Goal: Task Accomplishment & Management: Manage account settings

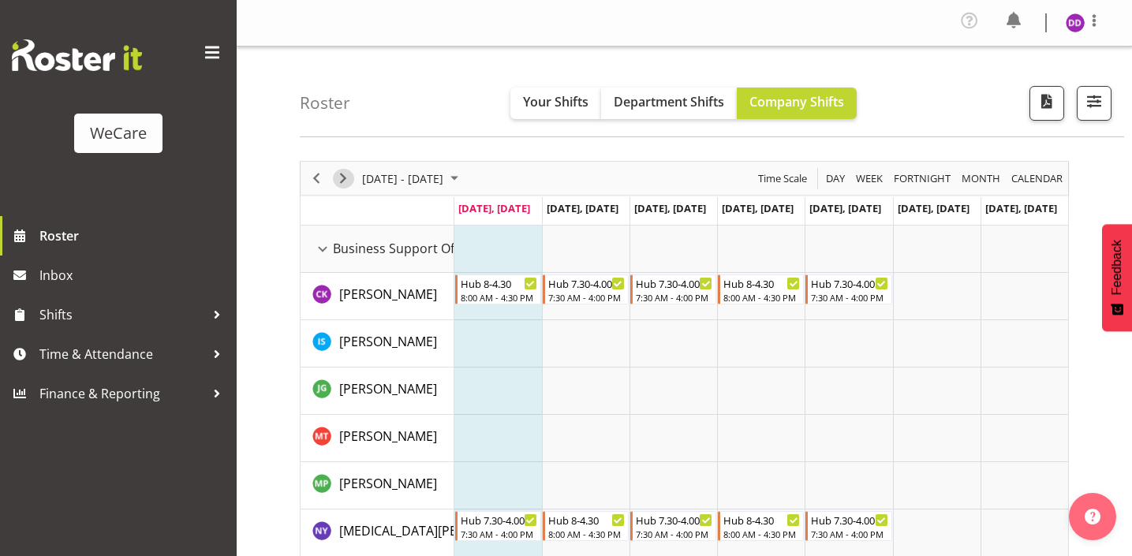
click at [346, 175] on span "Next" at bounding box center [343, 179] width 19 height 20
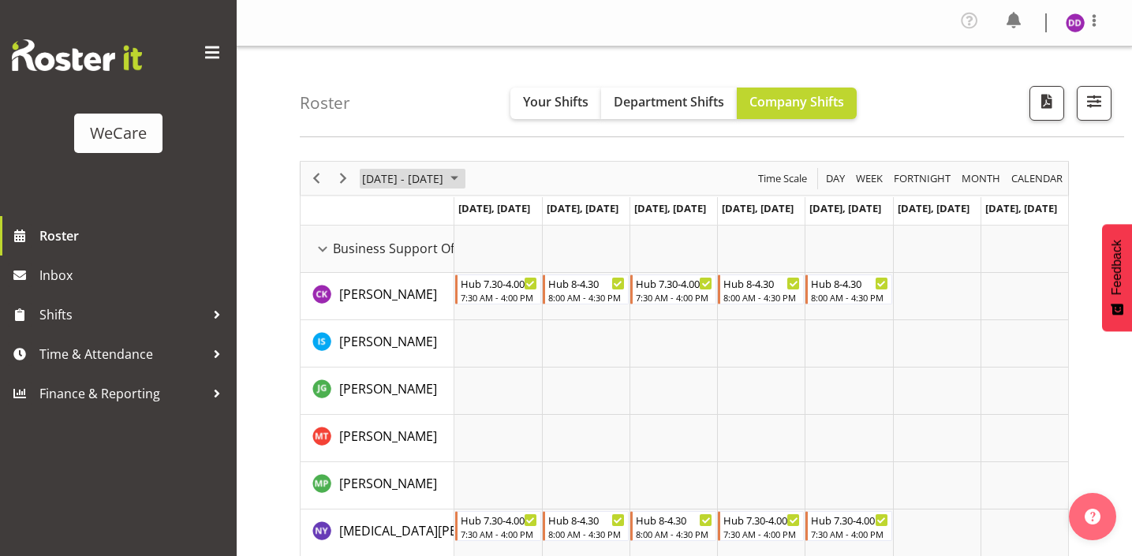
click at [410, 177] on span "[DATE] - [DATE]" at bounding box center [403, 179] width 84 height 20
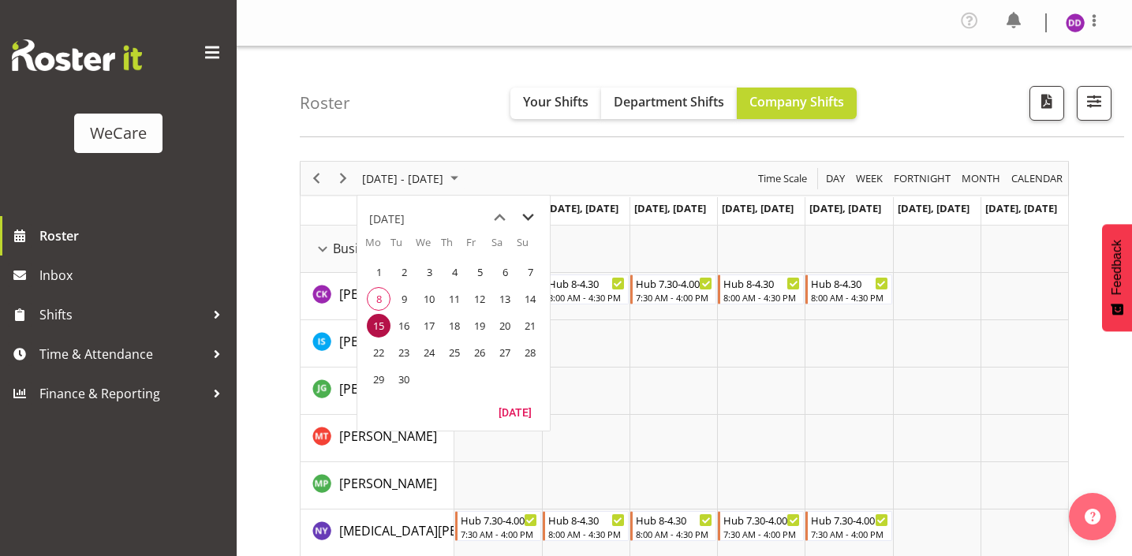
click at [530, 226] on span "next month" at bounding box center [529, 218] width 28 height 28
click at [504, 320] on span "18" at bounding box center [505, 326] width 24 height 24
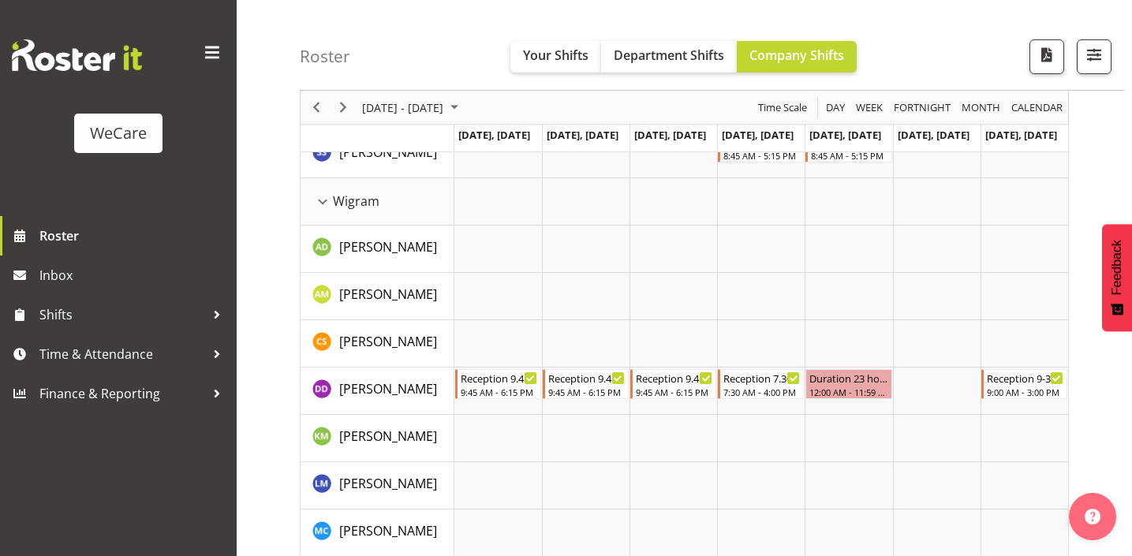
scroll to position [1847, 0]
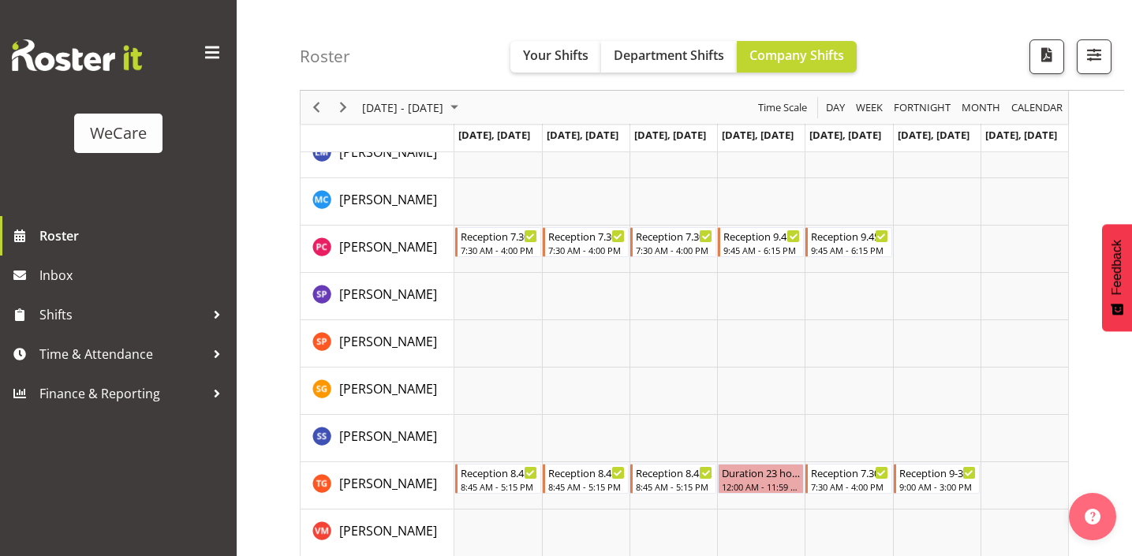
click at [679, 1] on div "Roster Your Shifts Department Shifts Company Shifts All Locations Clear Busines…" at bounding box center [712, 45] width 825 height 91
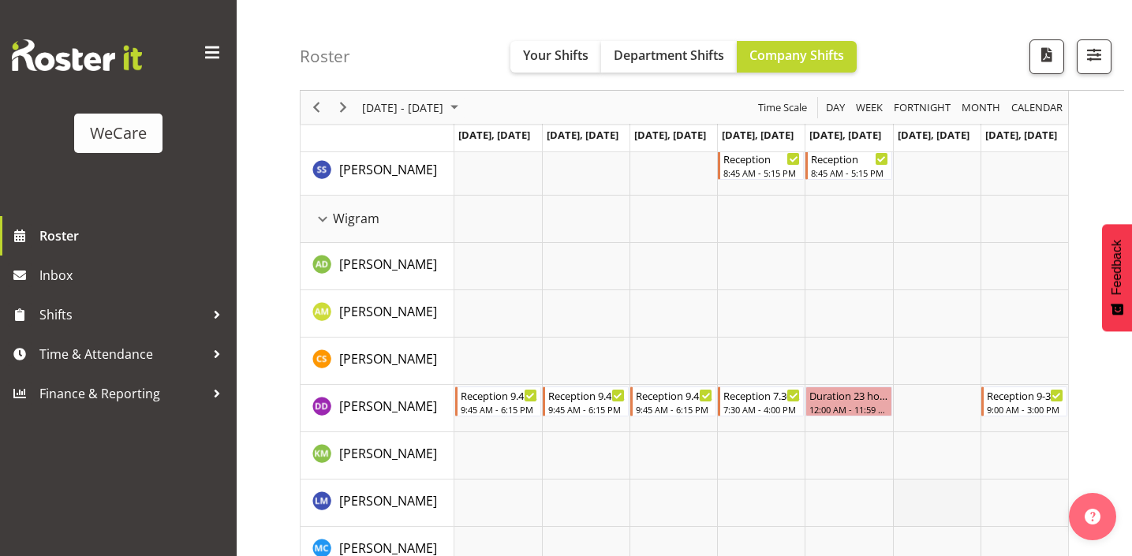
scroll to position [1499, 0]
click at [351, 110] on span "Next" at bounding box center [343, 108] width 19 height 20
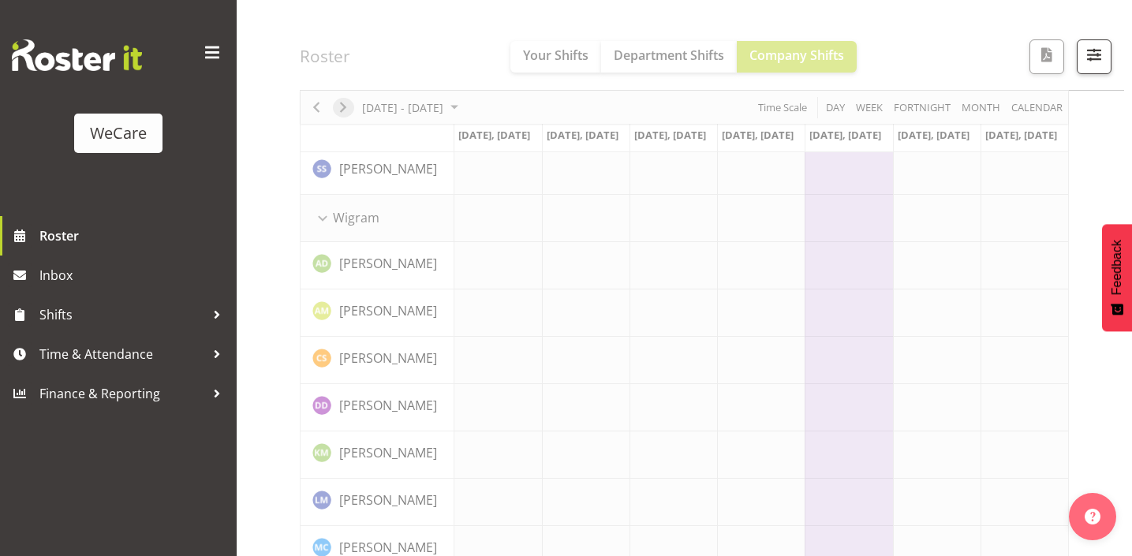
scroll to position [224, 0]
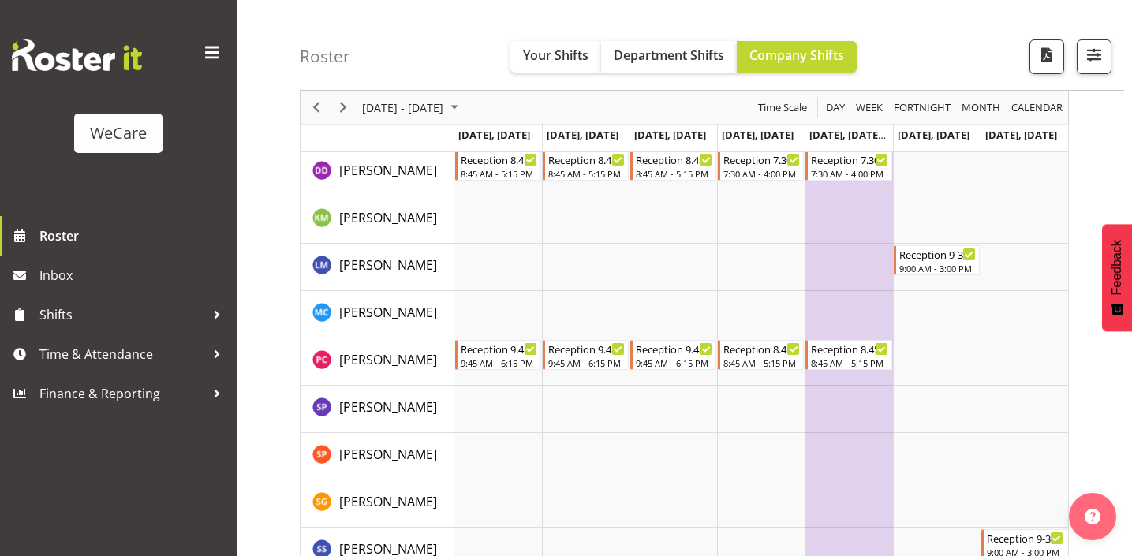
scroll to position [1688, 0]
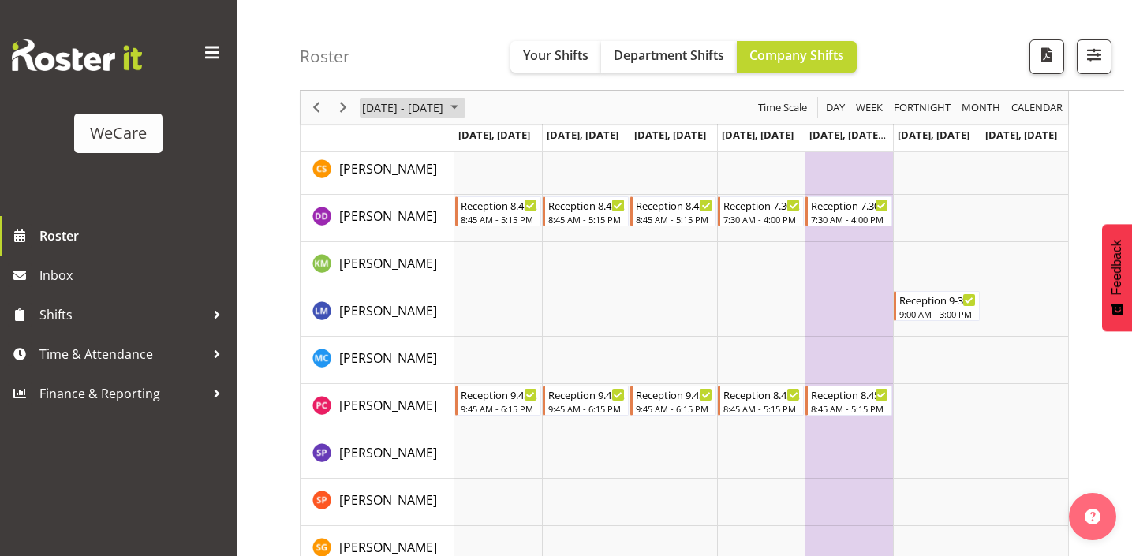
click at [372, 115] on span "[DATE] - [DATE]" at bounding box center [403, 108] width 84 height 20
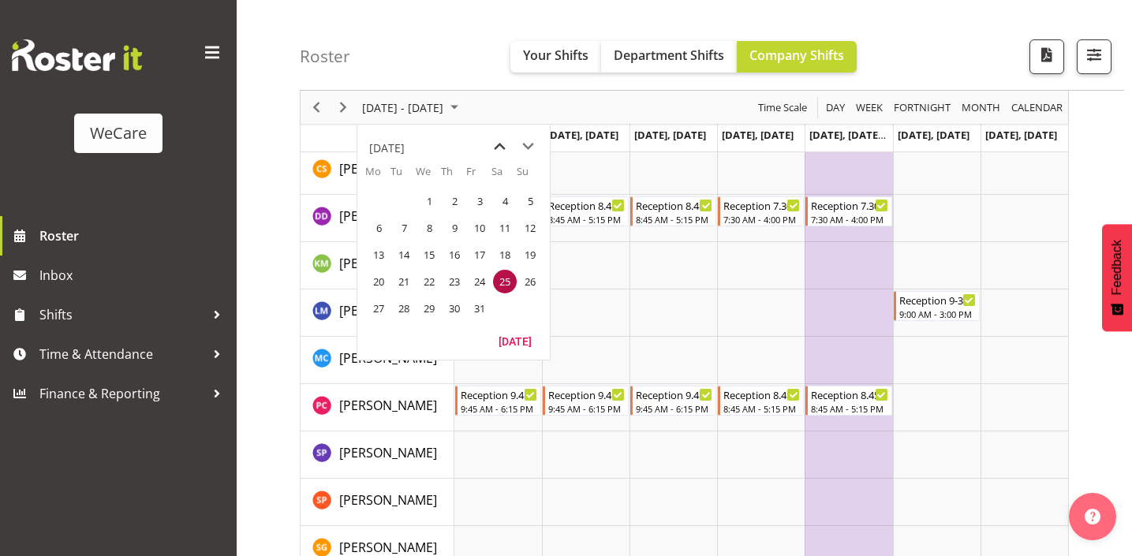
click at [497, 153] on span "previous month" at bounding box center [500, 147] width 28 height 28
click at [379, 226] on span "8" at bounding box center [379, 228] width 24 height 24
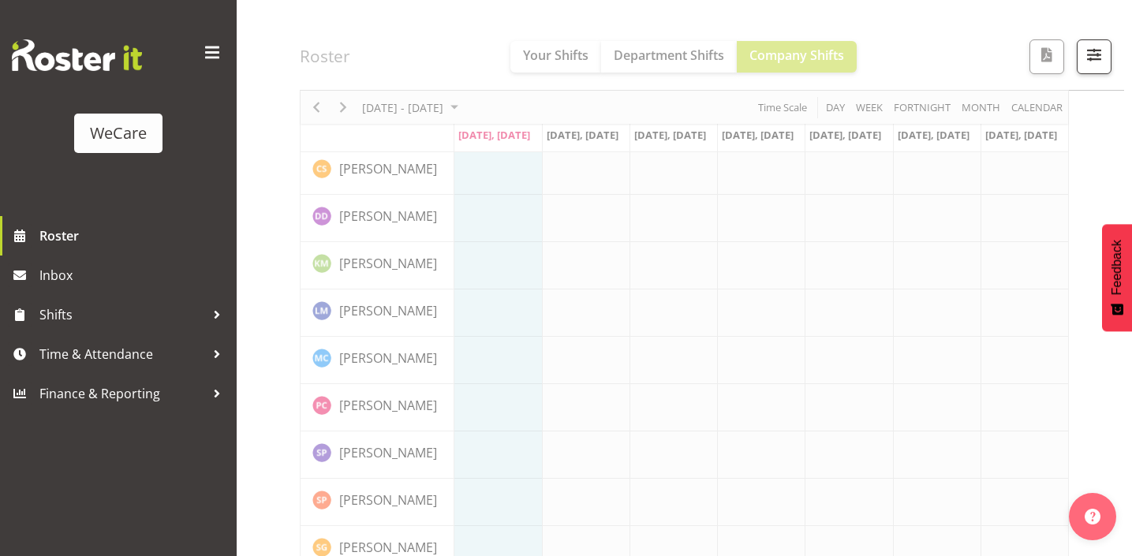
scroll to position [224, 0]
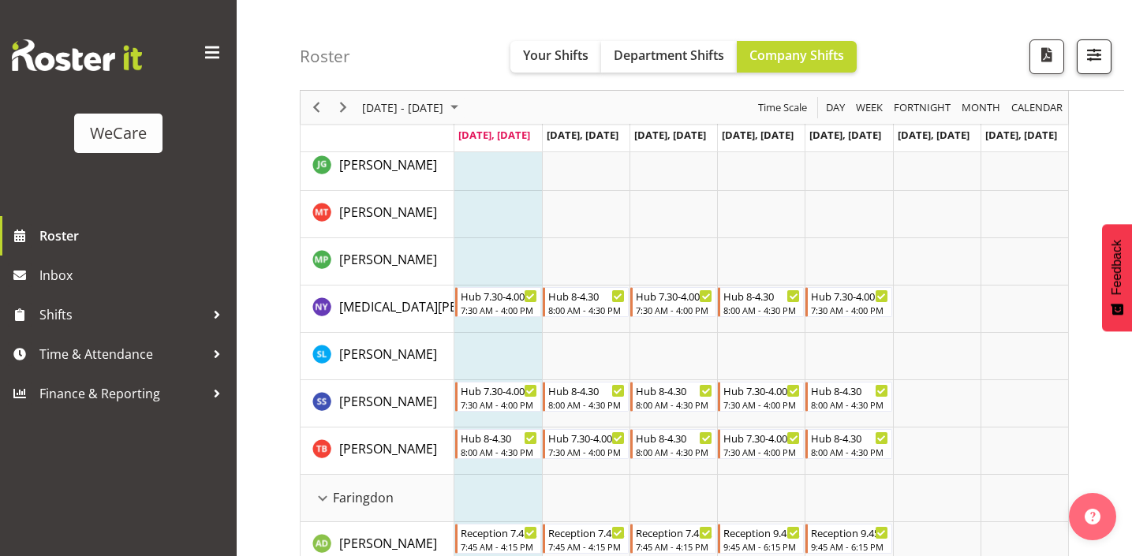
click at [1091, 56] on span "button" at bounding box center [1094, 54] width 21 height 21
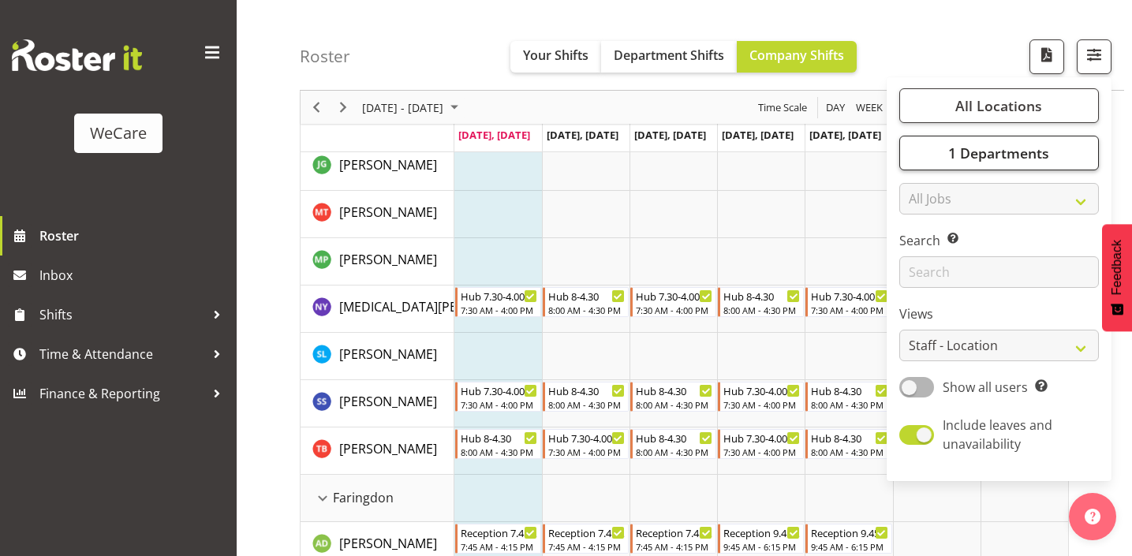
click at [1042, 144] on span "1 Departments" at bounding box center [999, 153] width 101 height 19
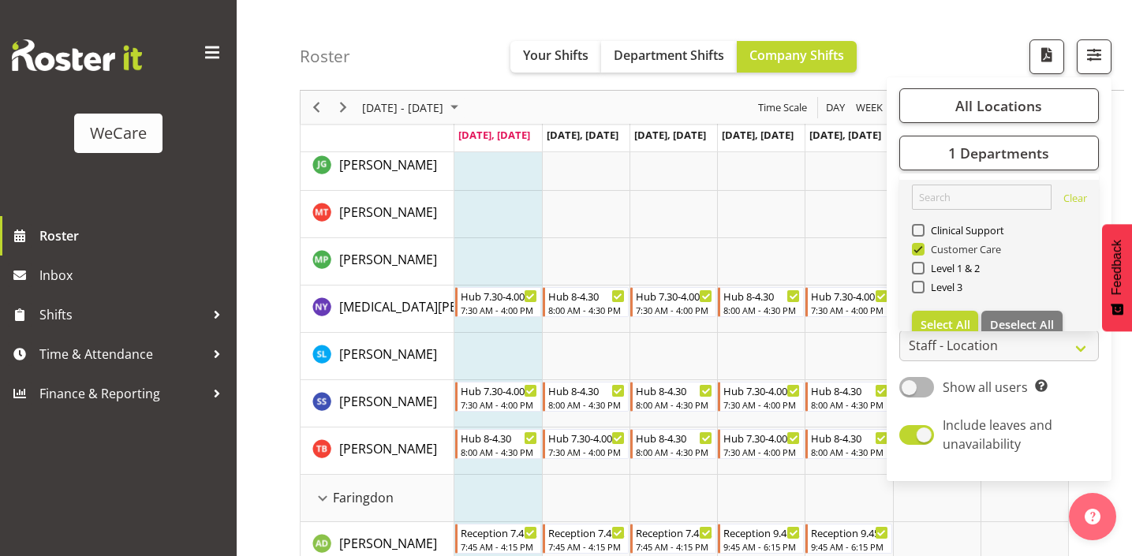
click at [932, 243] on span "Customer Care" at bounding box center [963, 249] width 77 height 13
click at [923, 245] on input "Customer Care" at bounding box center [917, 250] width 10 height 10
checkbox input "false"
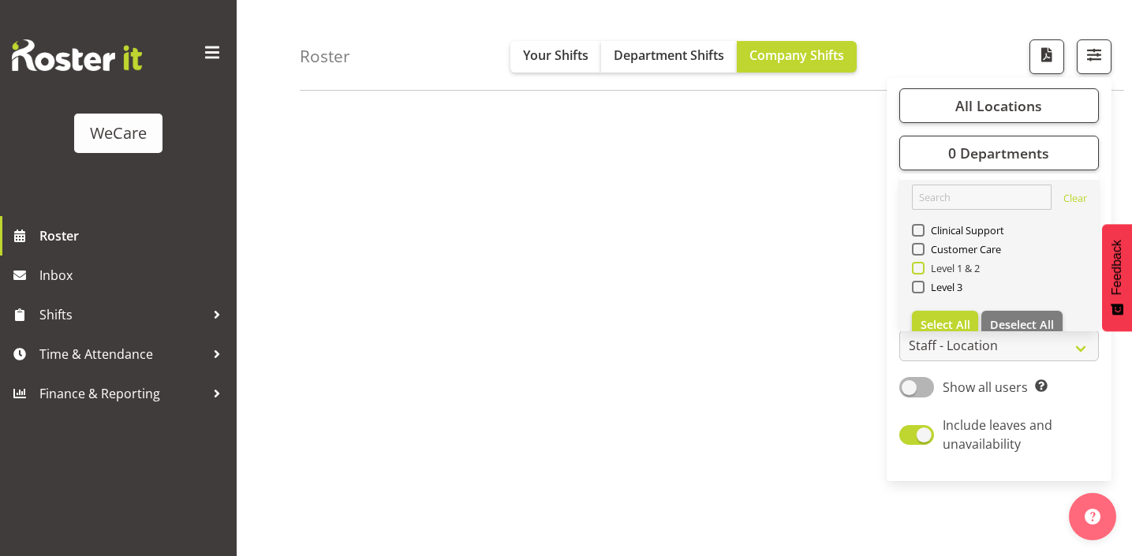
click at [931, 268] on span "Level 1 & 2" at bounding box center [953, 268] width 56 height 13
click at [923, 268] on input "Level 1 & 2" at bounding box center [917, 269] width 10 height 10
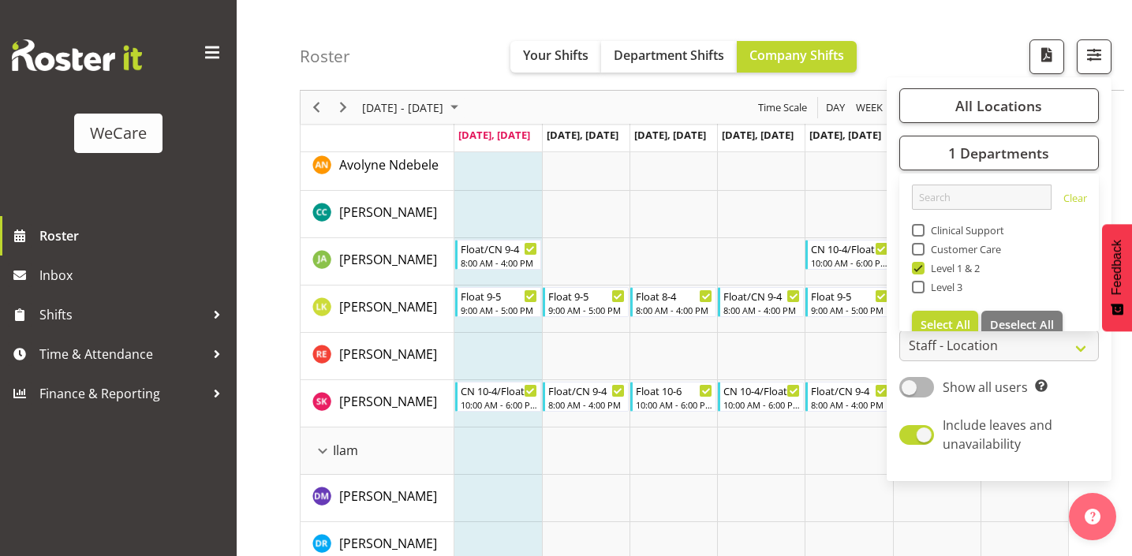
click at [943, 28] on div "Roster Your Shifts Department Shifts Company Shifts All Locations Clear Busines…" at bounding box center [712, 45] width 825 height 91
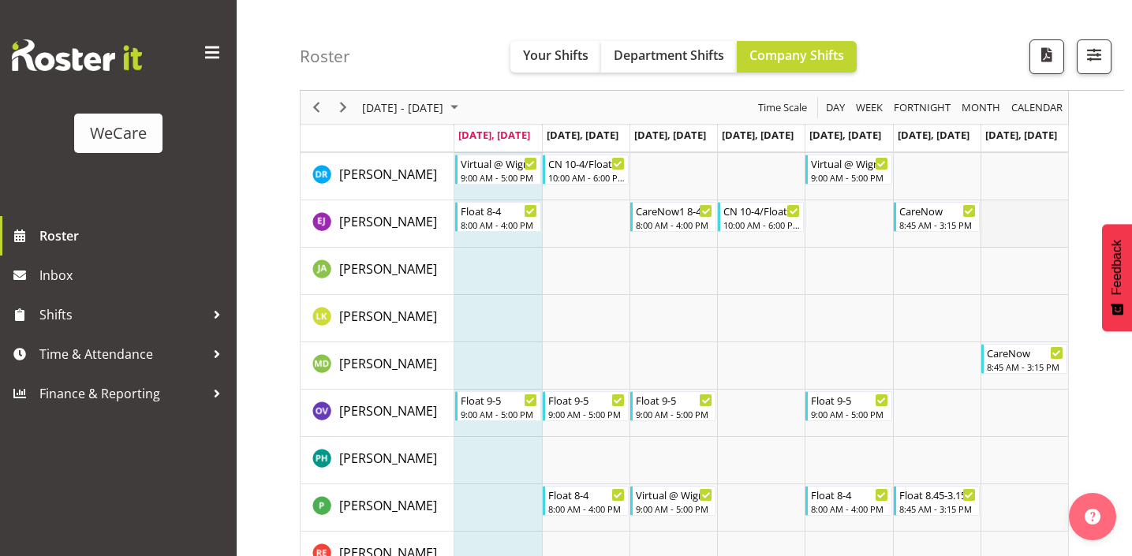
scroll to position [2429, 0]
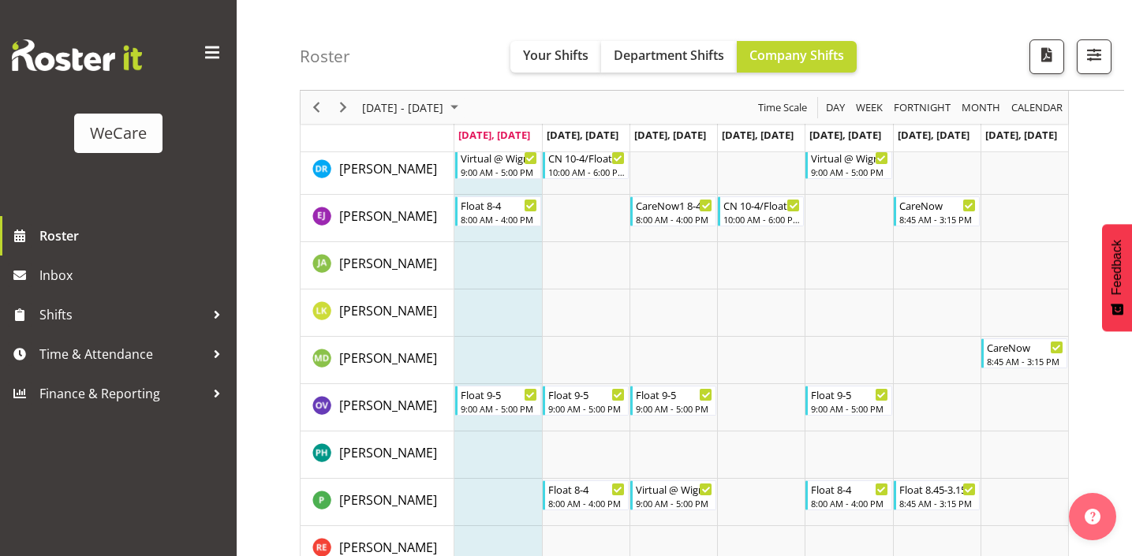
click at [315, 118] on div "Timeline Week of September 8, 2025" at bounding box center [316, 107] width 27 height 33
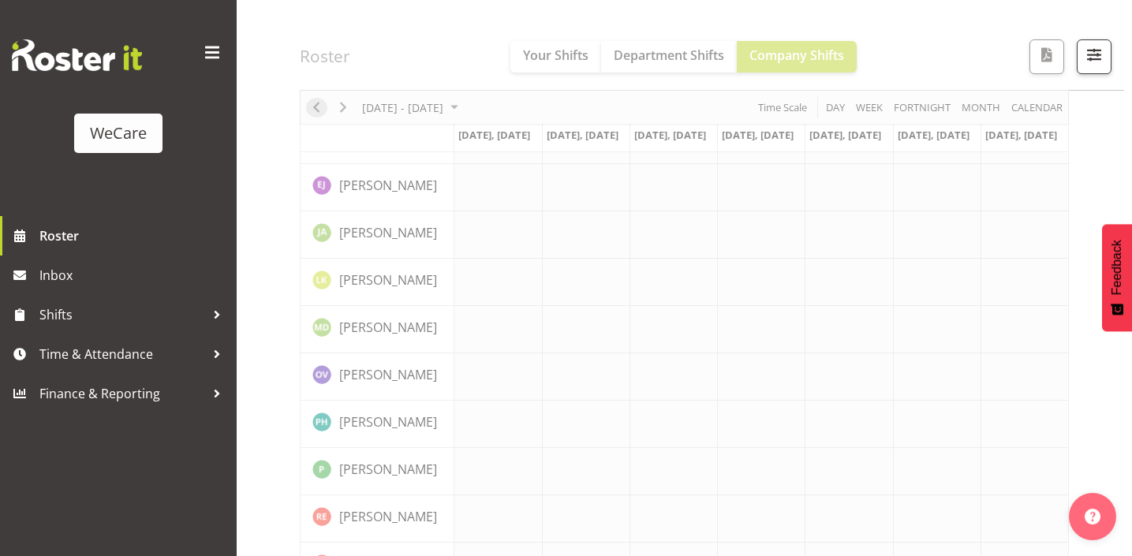
scroll to position [224, 0]
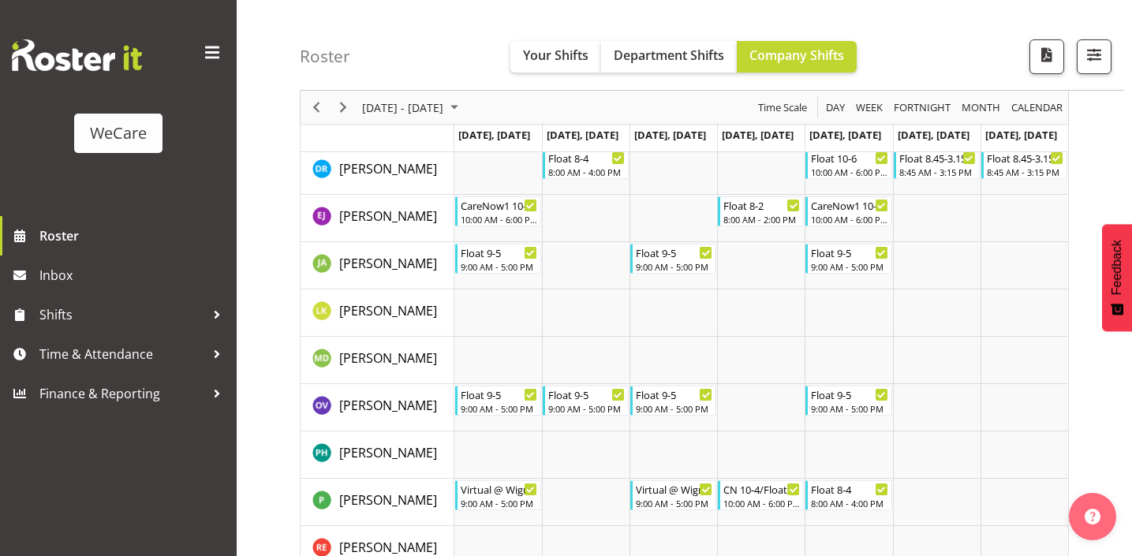
scroll to position [2432, 0]
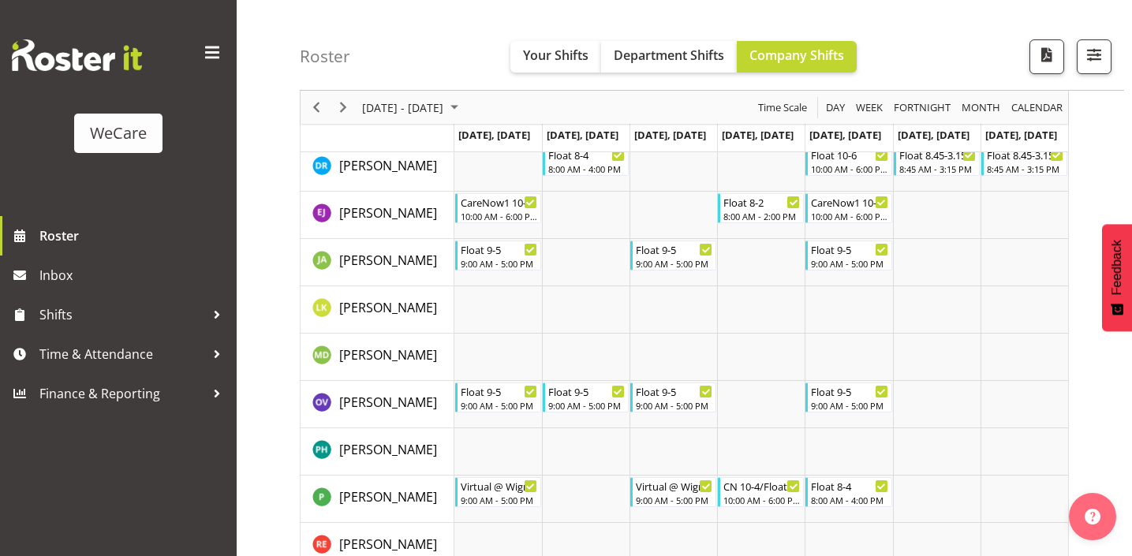
click at [516, 1] on div "Roster Your Shifts Department Shifts Company Shifts All Locations Clear Busines…" at bounding box center [712, 45] width 825 height 91
click at [1003, 6] on div "Roster Your Shifts Department Shifts Company Shifts All Locations Clear Busines…" at bounding box center [712, 45] width 825 height 91
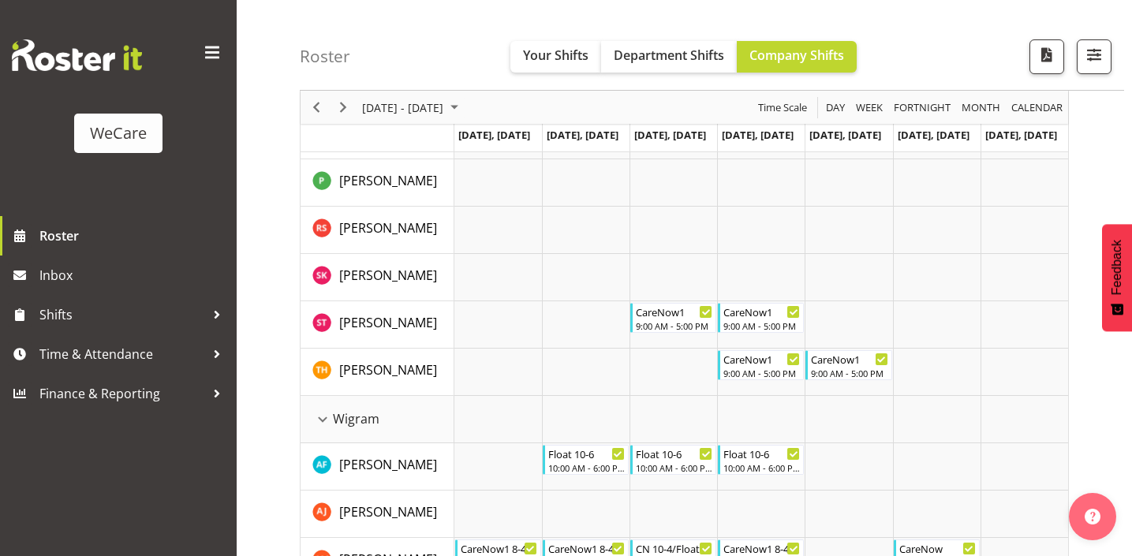
scroll to position [1764, 0]
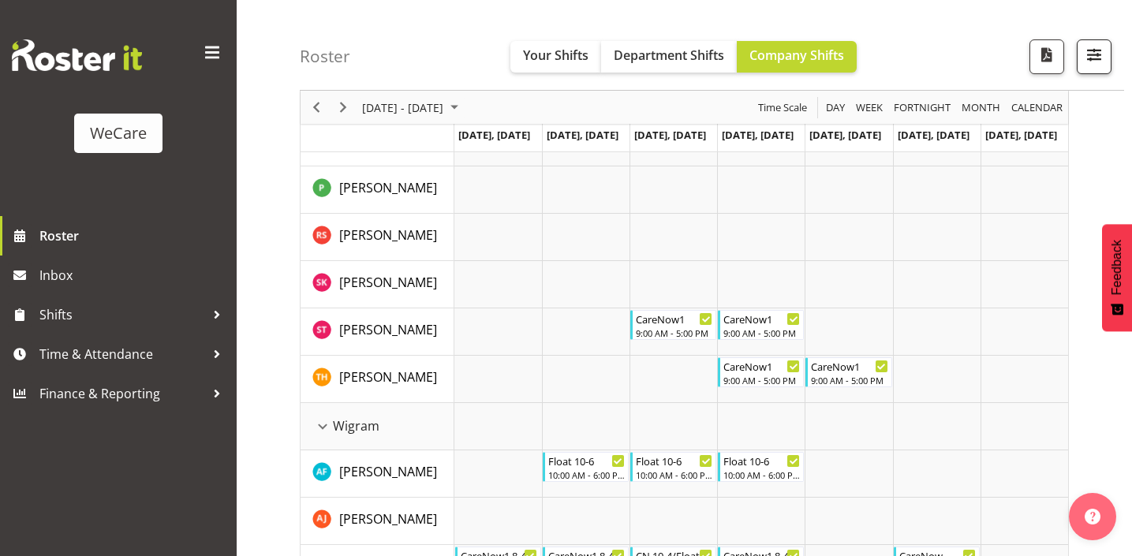
click at [1106, 56] on button "button" at bounding box center [1094, 56] width 35 height 35
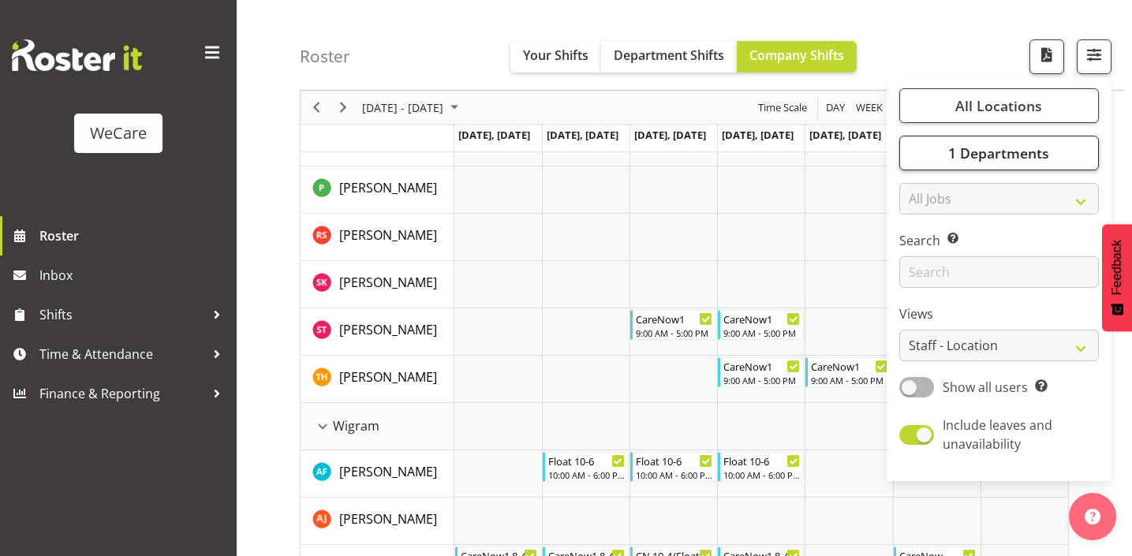
click at [1012, 140] on button "1 Departments" at bounding box center [1000, 153] width 200 height 35
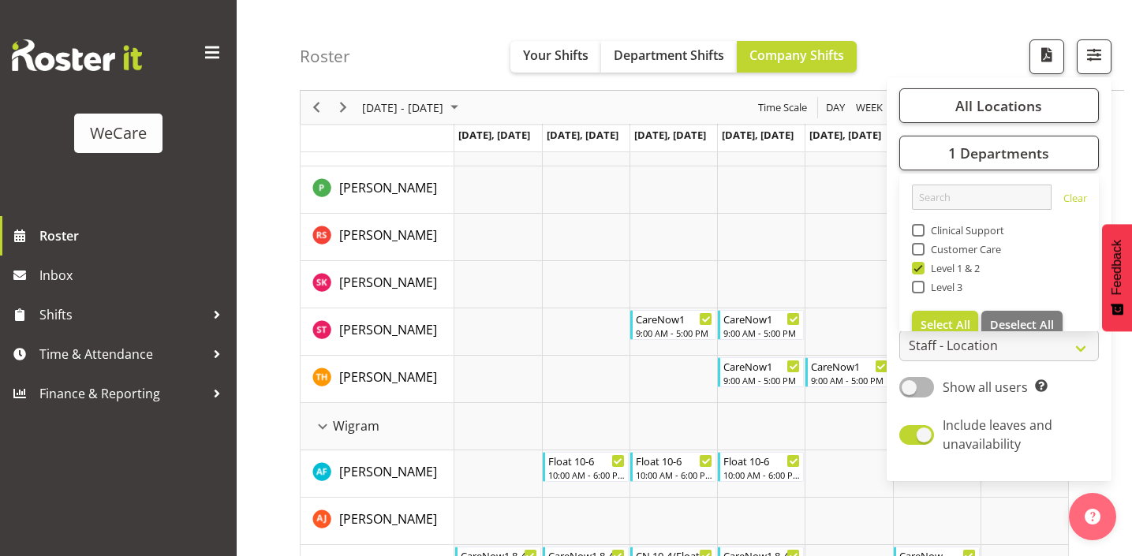
click at [934, 264] on span "Level 1 & 2" at bounding box center [953, 268] width 56 height 13
click at [923, 264] on input "Level 1 & 2" at bounding box center [917, 269] width 10 height 10
checkbox input "false"
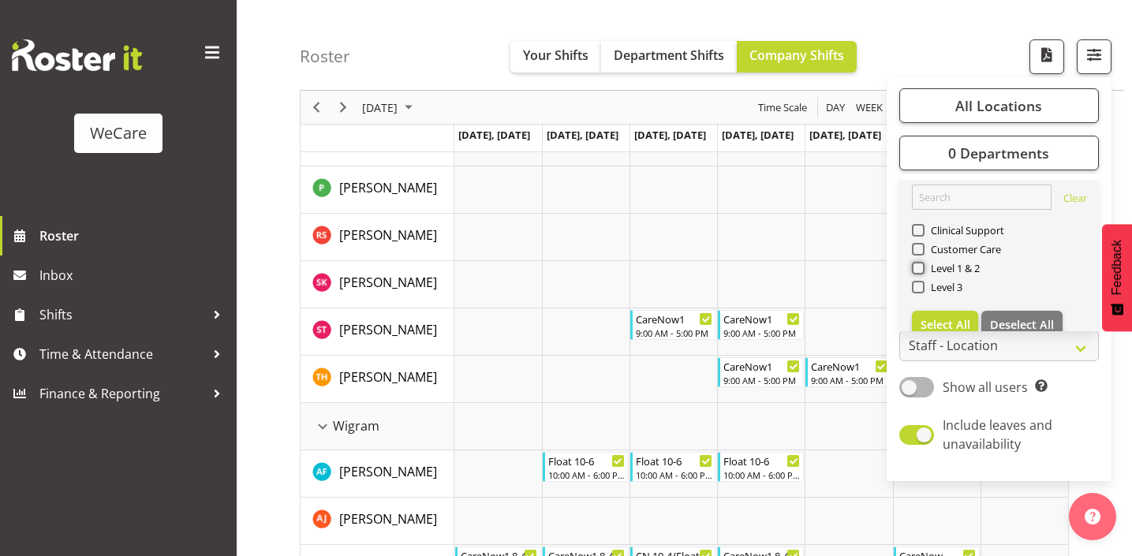
scroll to position [224, 0]
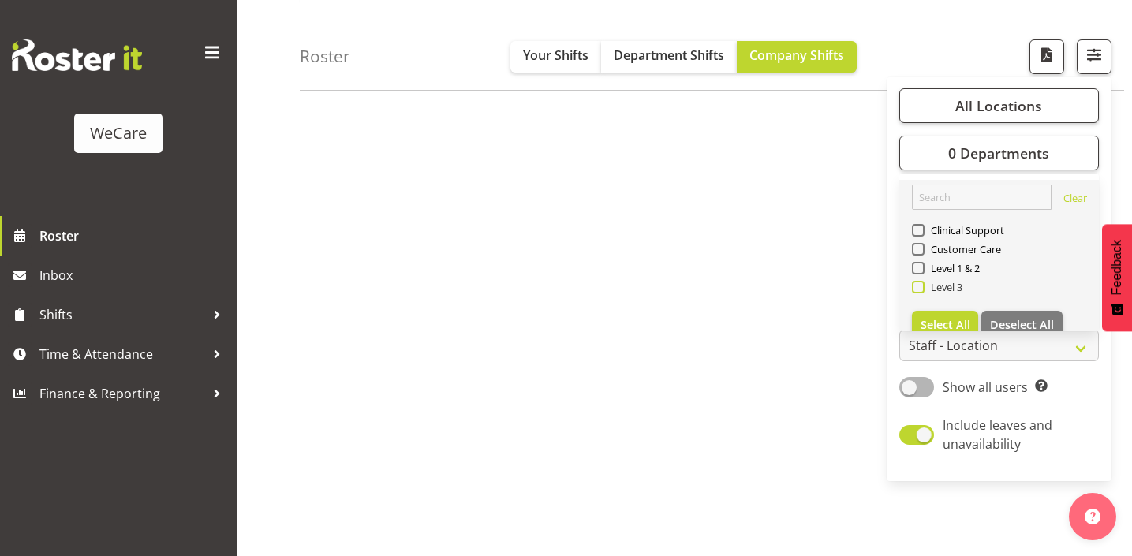
click at [922, 284] on span at bounding box center [918, 287] width 13 height 13
click at [922, 284] on input "Level 3" at bounding box center [917, 288] width 10 height 10
checkbox input "true"
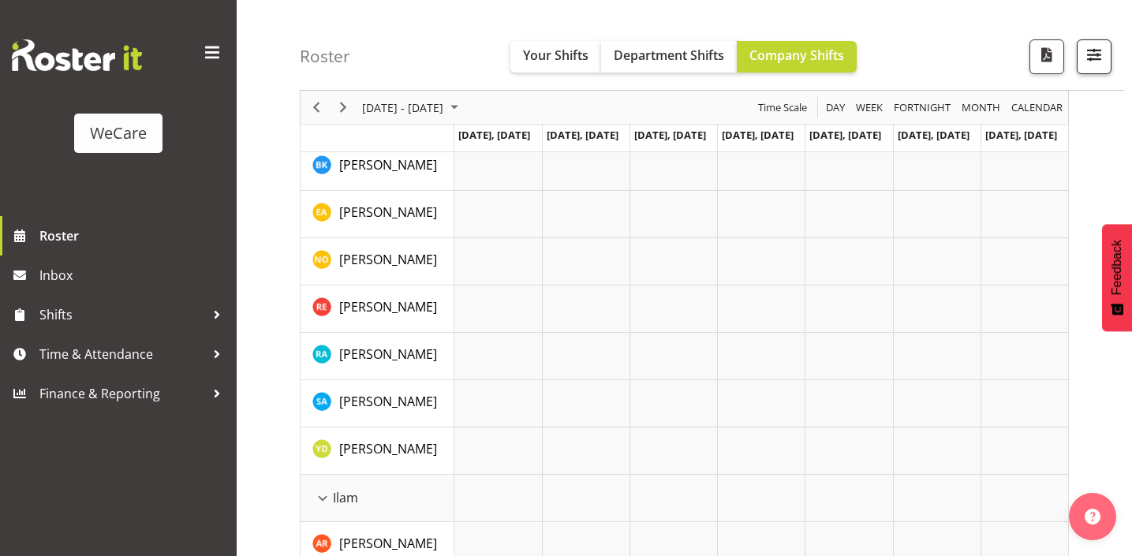
click at [1110, 51] on button "button" at bounding box center [1094, 56] width 35 height 35
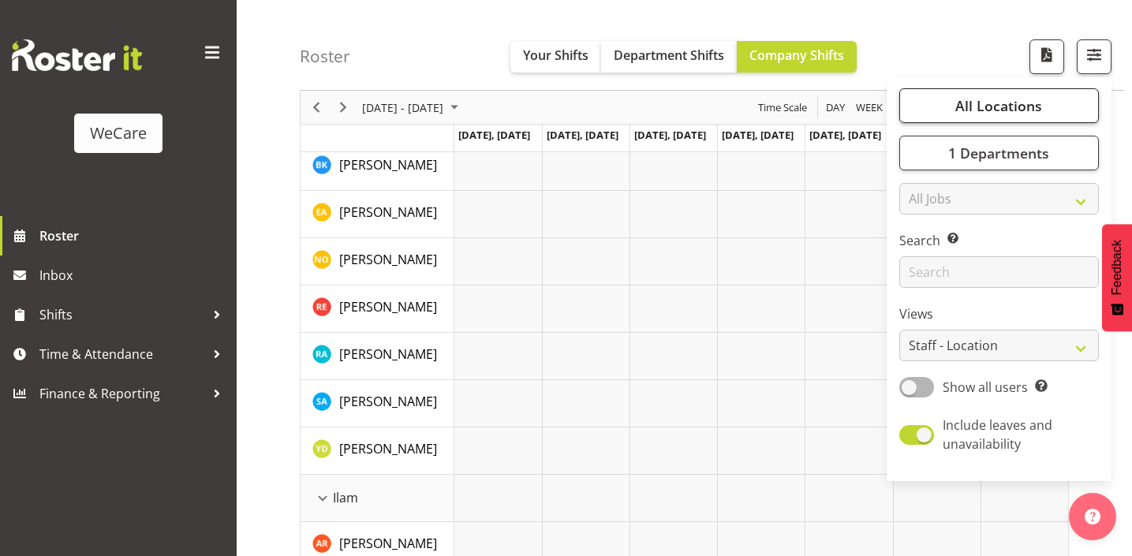
click at [1005, 88] on button "All Locations" at bounding box center [1000, 105] width 200 height 35
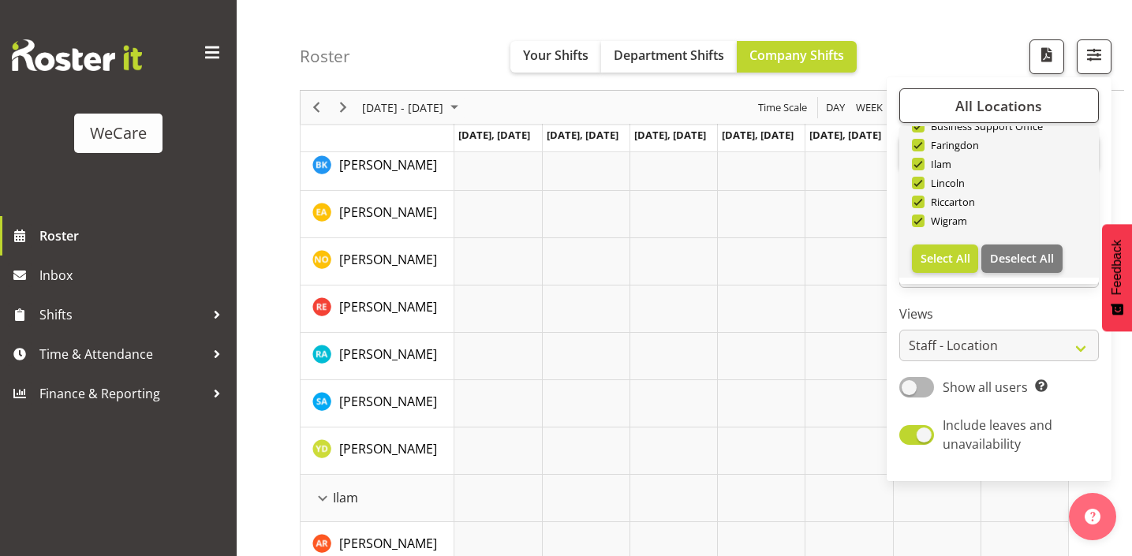
scroll to position [54, 0]
click at [1038, 254] on span "Deselect All" at bounding box center [1022, 260] width 64 height 15
checkbox input "false"
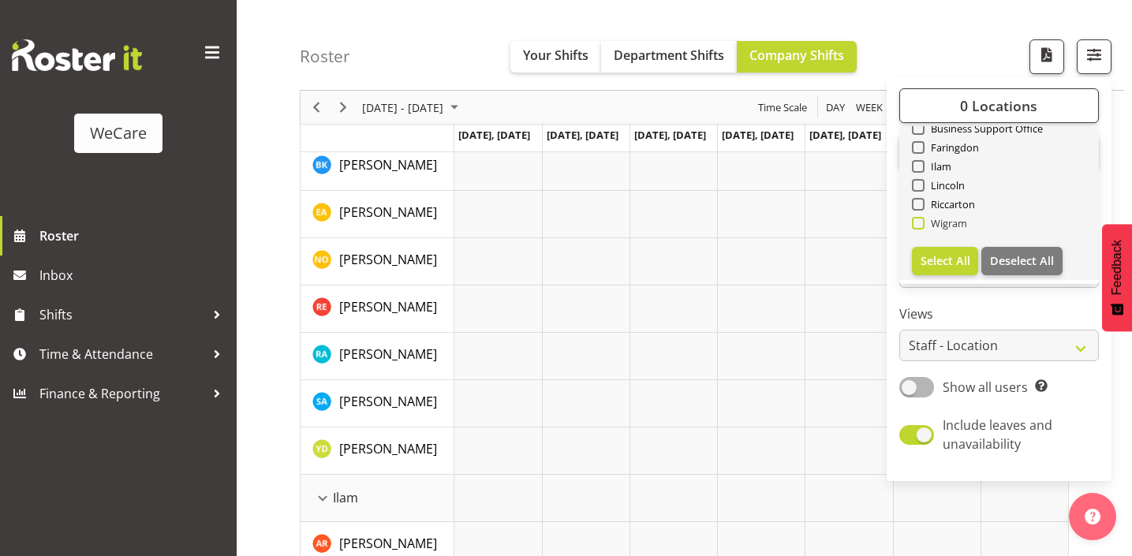
checkbox input "false"
click at [949, 227] on span "Wigram" at bounding box center [946, 223] width 43 height 13
click at [923, 227] on input "Wigram" at bounding box center [917, 224] width 10 height 10
checkbox input "true"
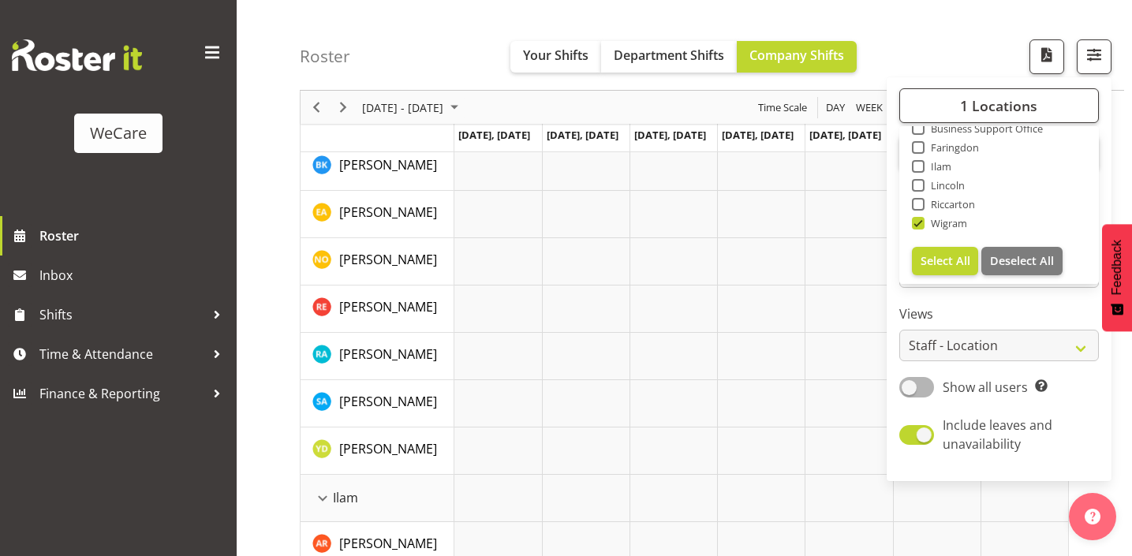
click at [417, 66] on div "Roster Your Shifts Department Shifts Company Shifts 1 Locations Clear Business …" at bounding box center [712, 45] width 825 height 91
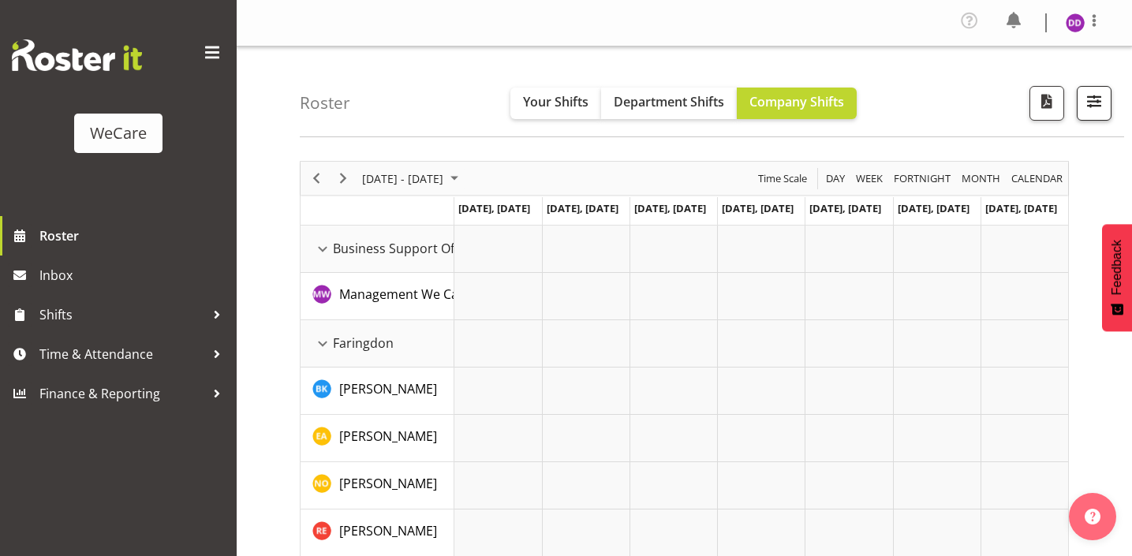
click at [1101, 114] on button "button" at bounding box center [1094, 103] width 35 height 35
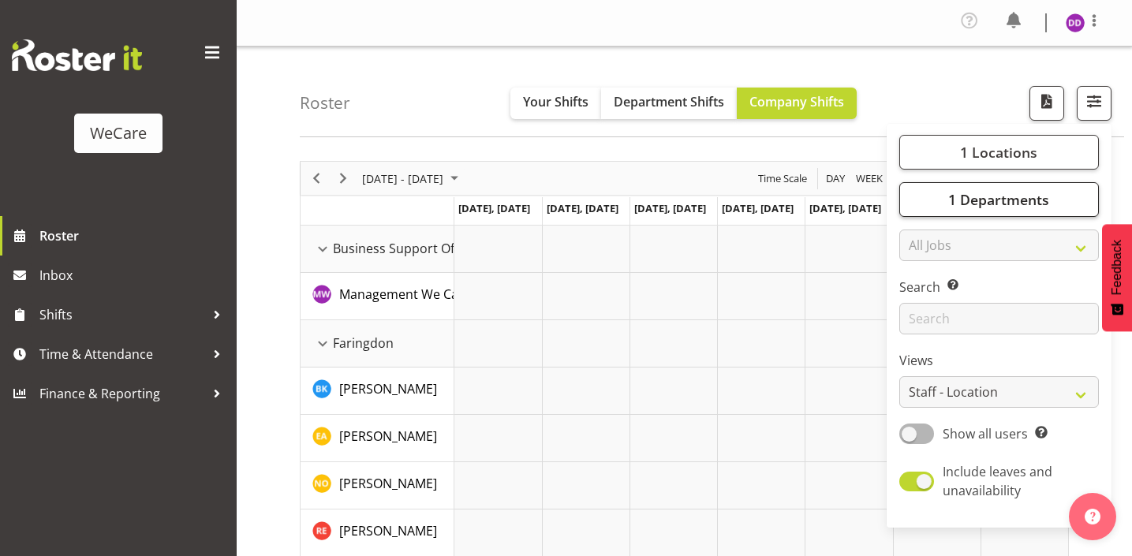
click at [1043, 182] on div "1 Locations Clear Business Support Office [GEOGRAPHIC_DATA] Ilam [GEOGRAPHIC_DA…" at bounding box center [999, 325] width 225 height 391
click at [1029, 191] on span "1 Departments" at bounding box center [999, 199] width 101 height 19
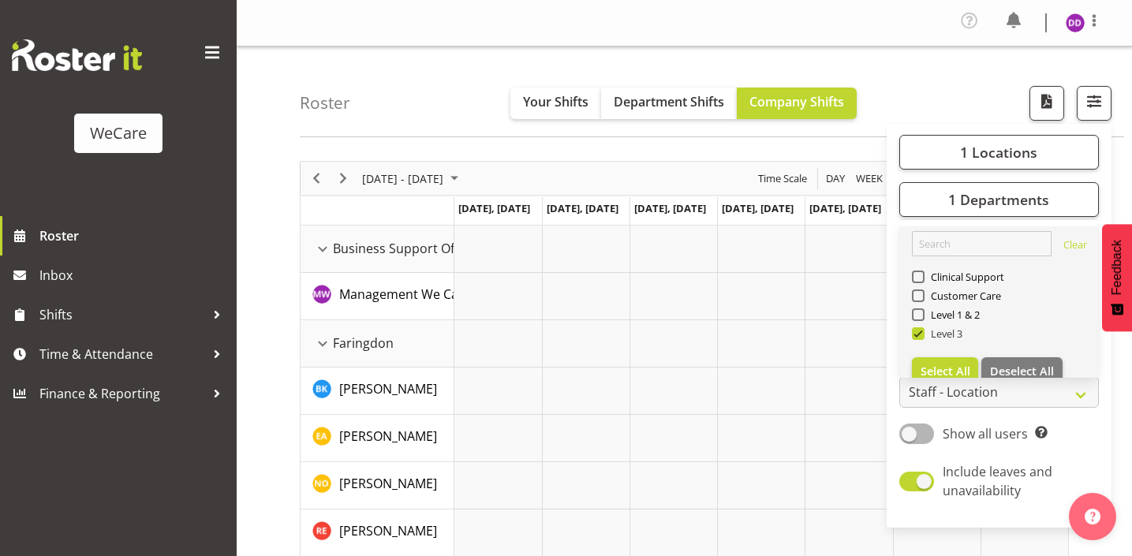
click at [947, 331] on span "Level 3" at bounding box center [944, 334] width 39 height 13
click at [923, 331] on input "Level 3" at bounding box center [917, 334] width 10 height 10
checkbox input "false"
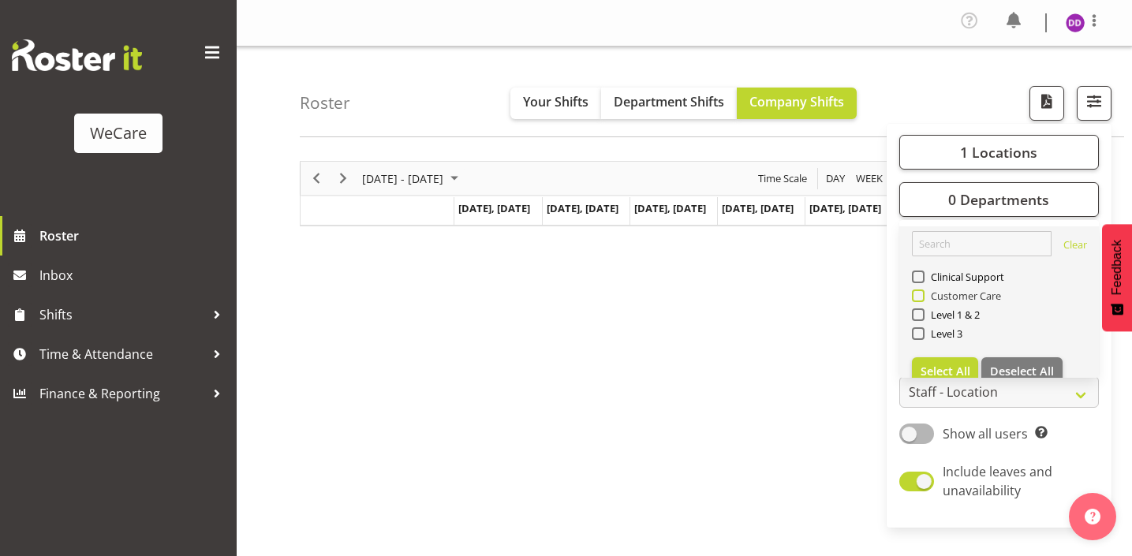
click at [929, 296] on span "Customer Care" at bounding box center [963, 296] width 77 height 13
click at [923, 296] on input "Customer Care" at bounding box center [917, 296] width 10 height 10
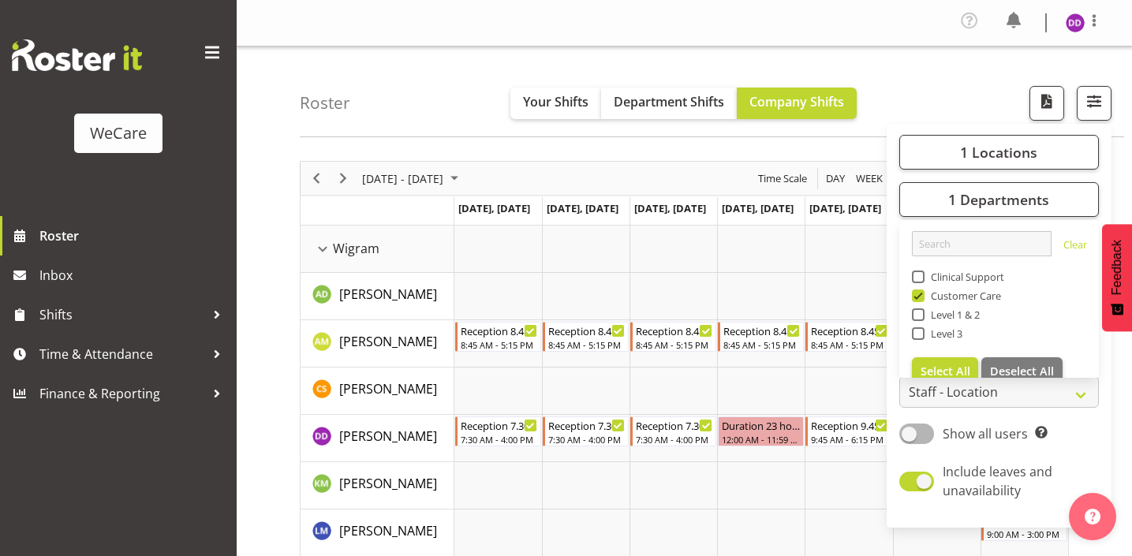
click at [331, 78] on div "Roster Your Shifts Department Shifts Company Shifts 1 Locations Clear Business …" at bounding box center [712, 92] width 825 height 91
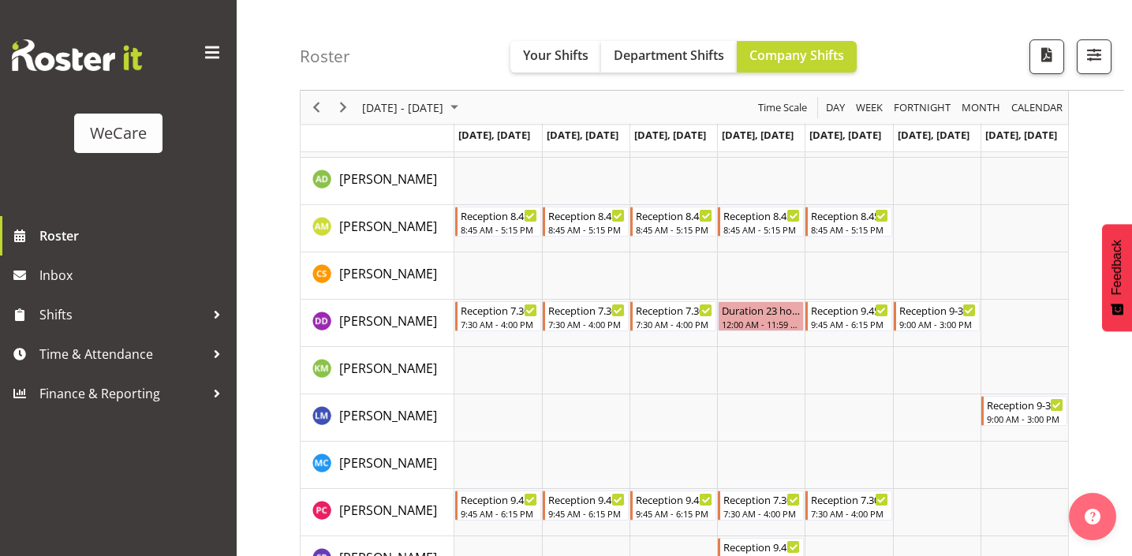
scroll to position [38, 0]
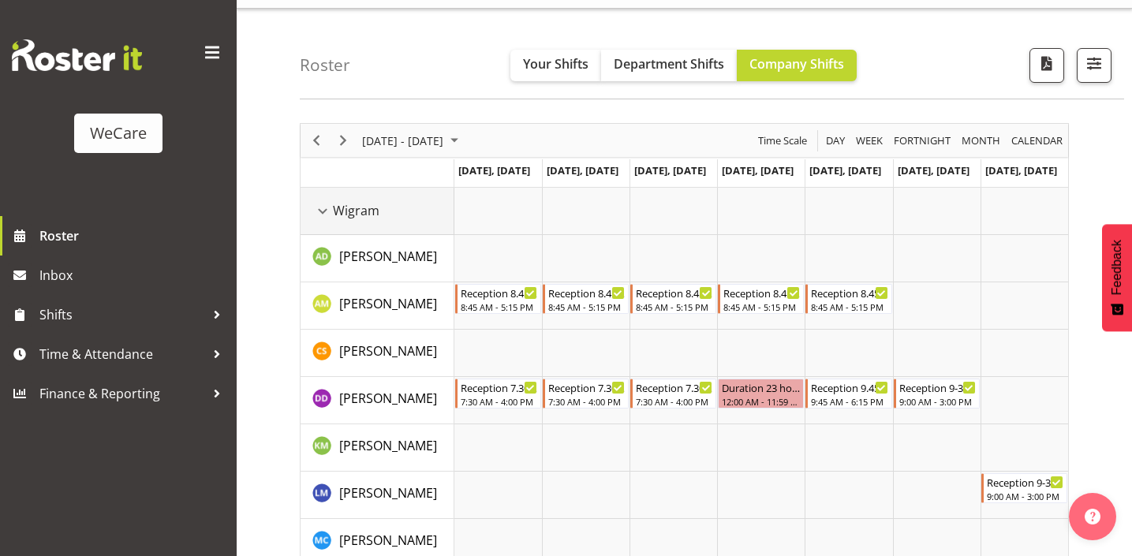
click at [322, 204] on div "Wigram resource" at bounding box center [323, 211] width 21 height 21
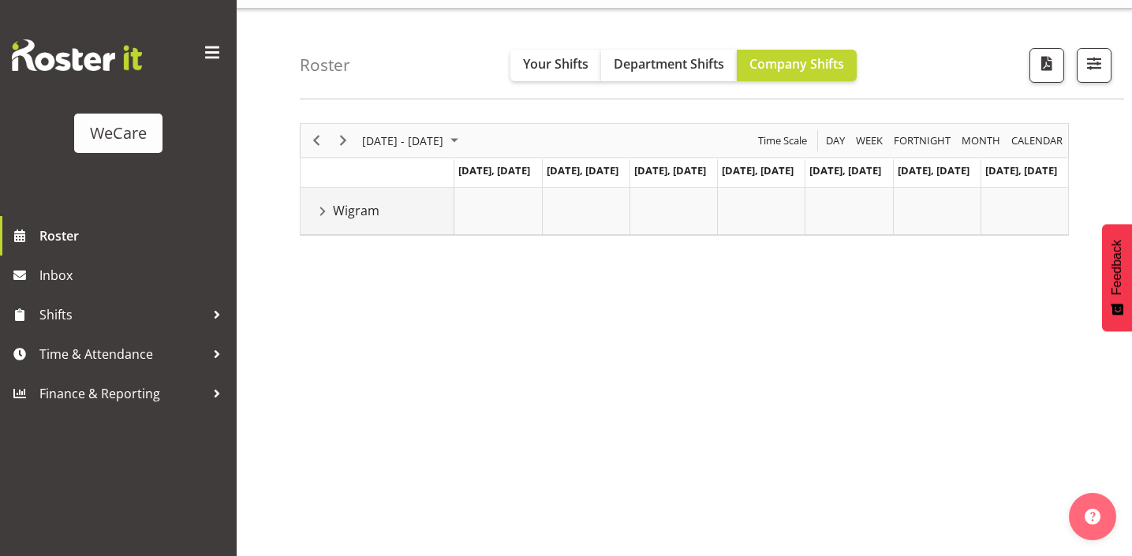
click at [322, 204] on div "Wigram resource" at bounding box center [323, 211] width 21 height 21
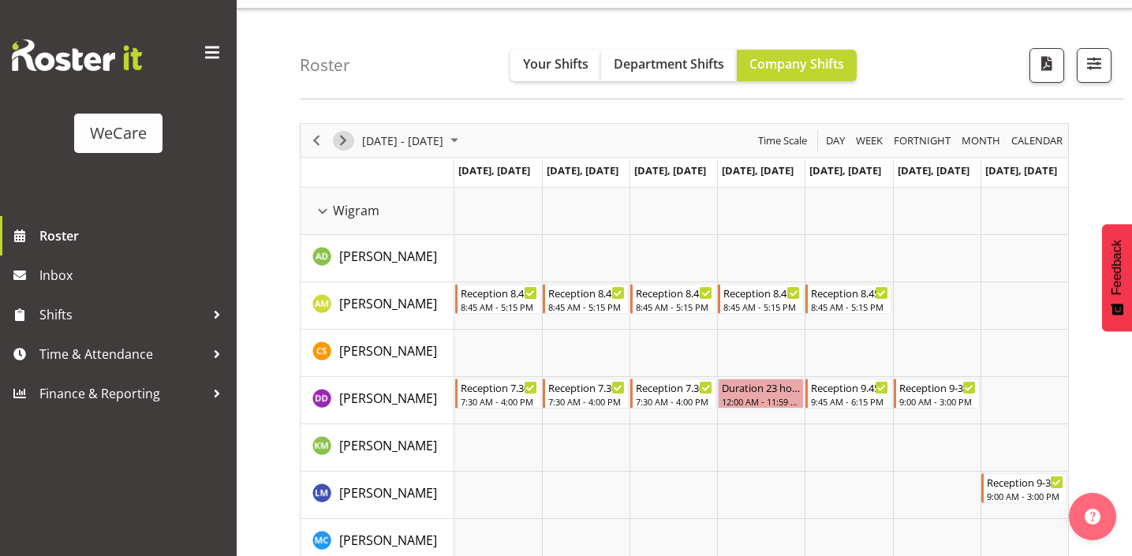
click at [342, 142] on span "Next" at bounding box center [343, 141] width 19 height 20
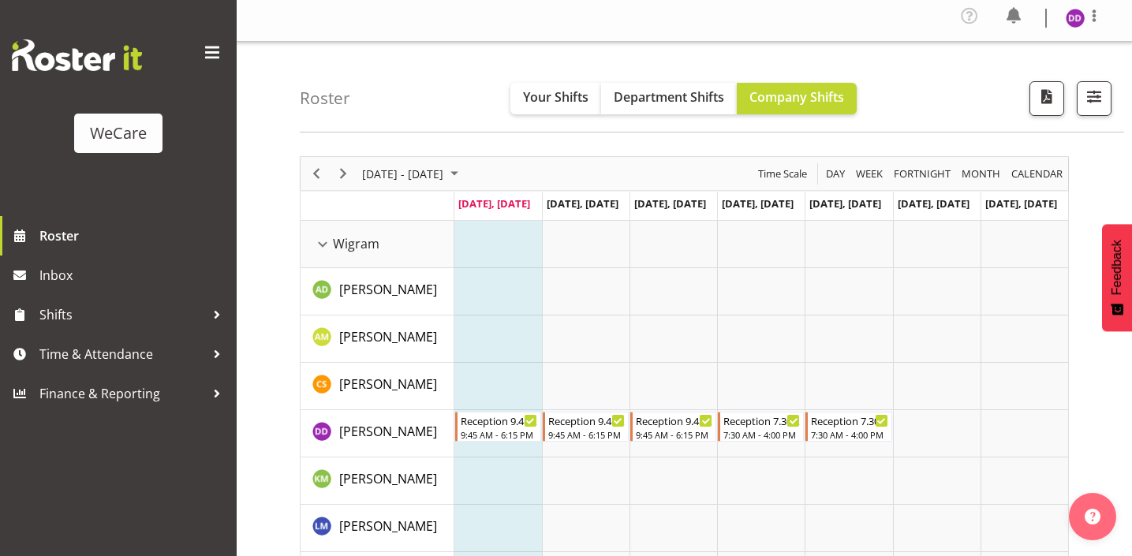
scroll to position [193, 0]
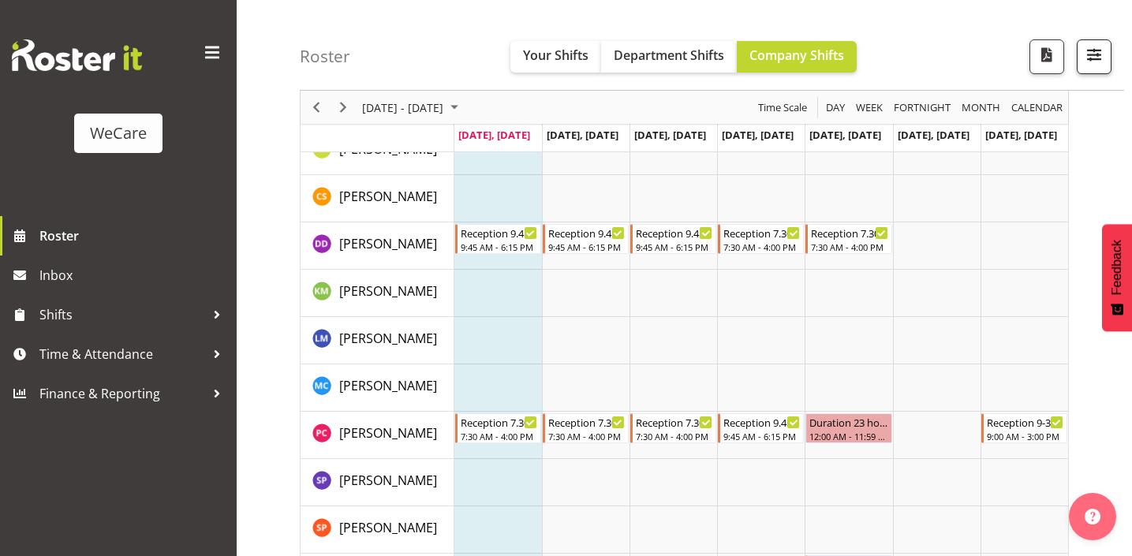
click at [1091, 51] on span "button" at bounding box center [1094, 54] width 21 height 21
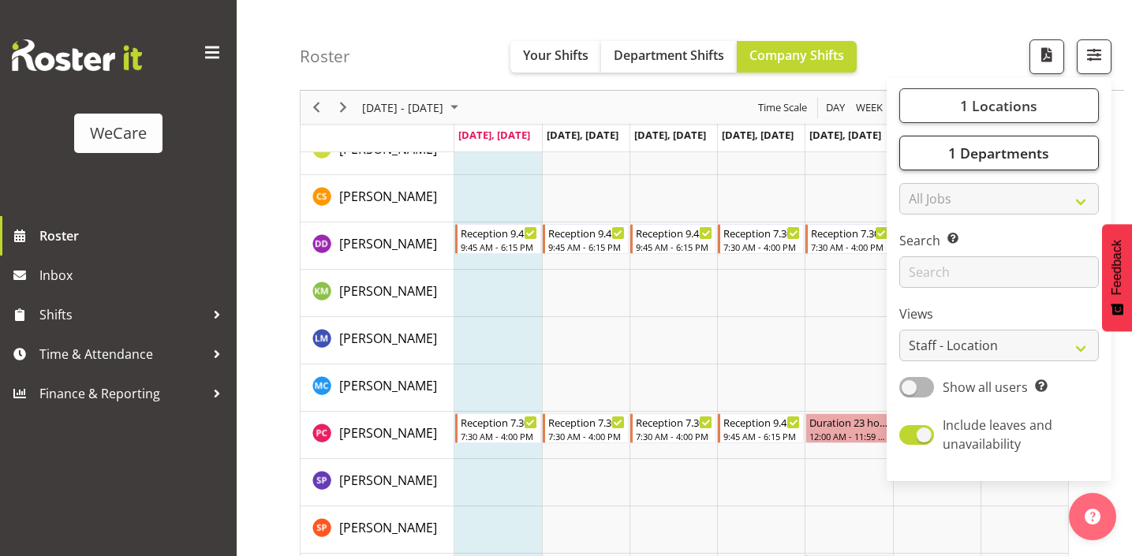
click at [1010, 167] on button "1 Departments" at bounding box center [1000, 153] width 200 height 35
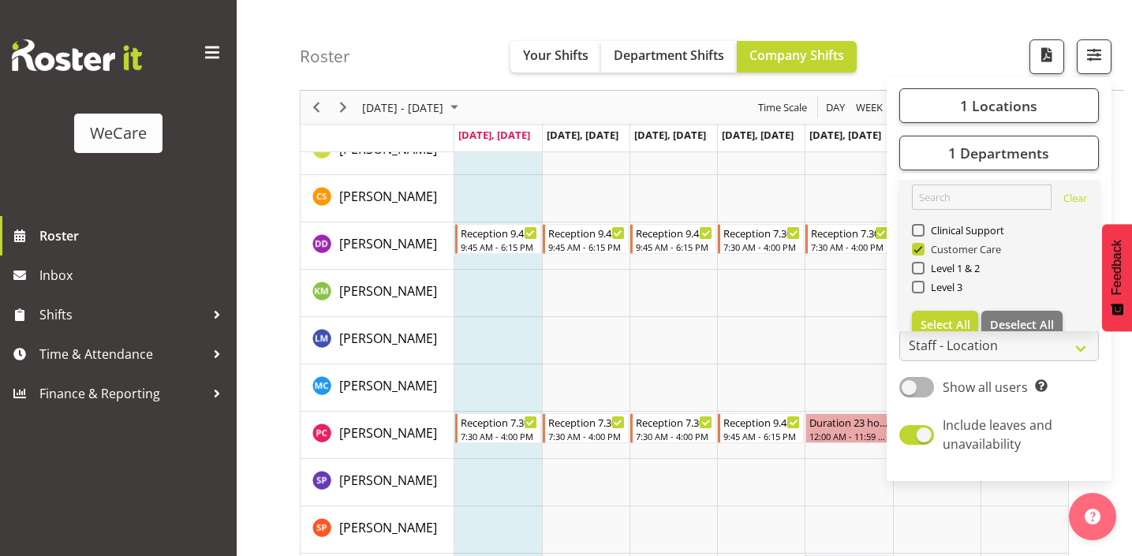
click at [975, 243] on span "Customer Care" at bounding box center [963, 249] width 77 height 13
click at [923, 245] on input "Customer Care" at bounding box center [917, 250] width 10 height 10
checkbox input "false"
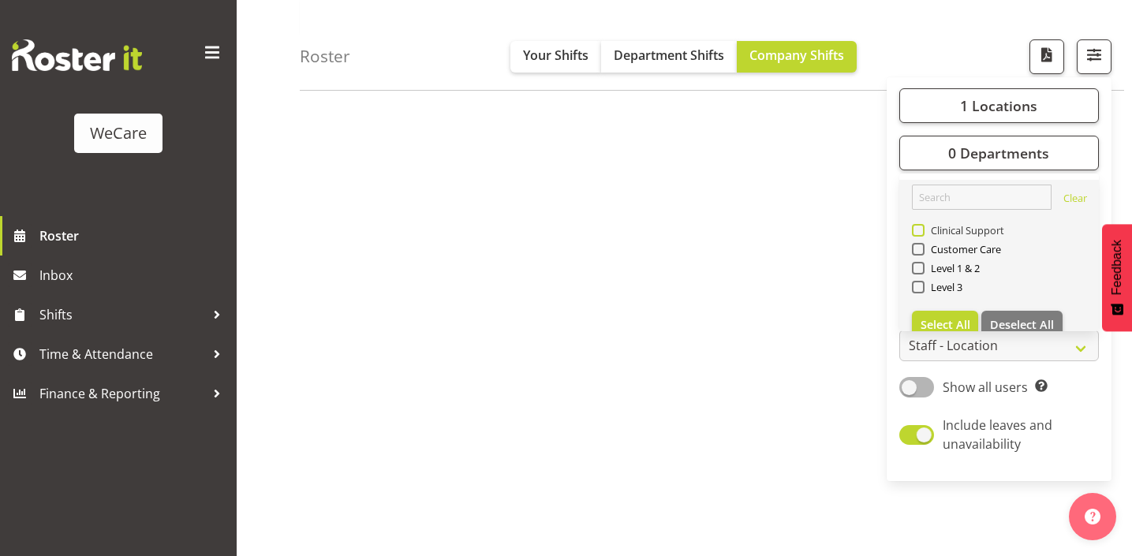
click at [959, 230] on span "Clinical Support" at bounding box center [965, 230] width 80 height 13
click at [923, 230] on input "Clinical Support" at bounding box center [917, 231] width 10 height 10
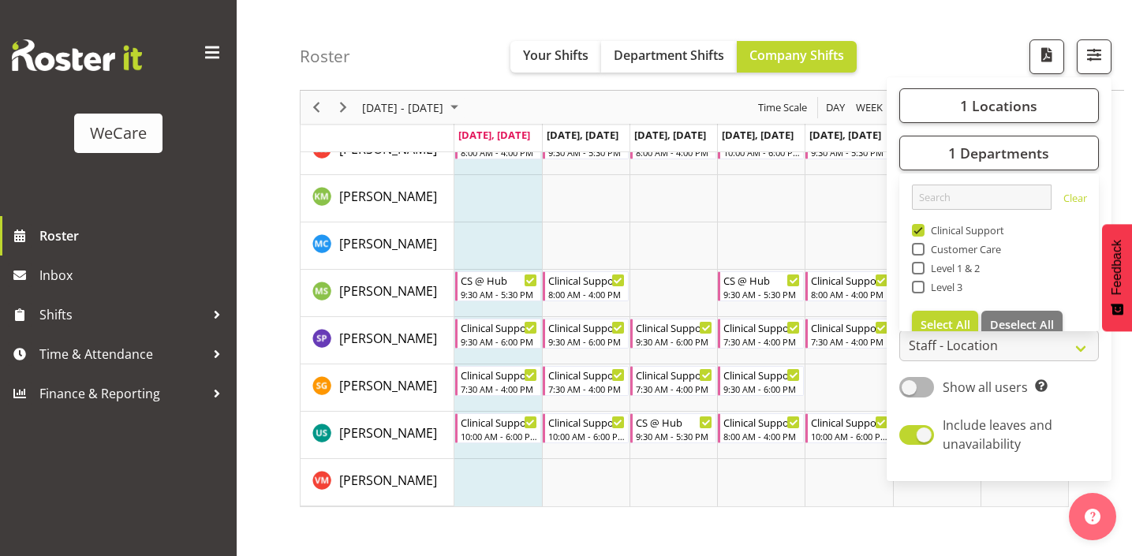
click at [409, 57] on div "Roster Your Shifts Department Shifts Company Shifts 1 Locations Clear Business …" at bounding box center [712, 45] width 825 height 91
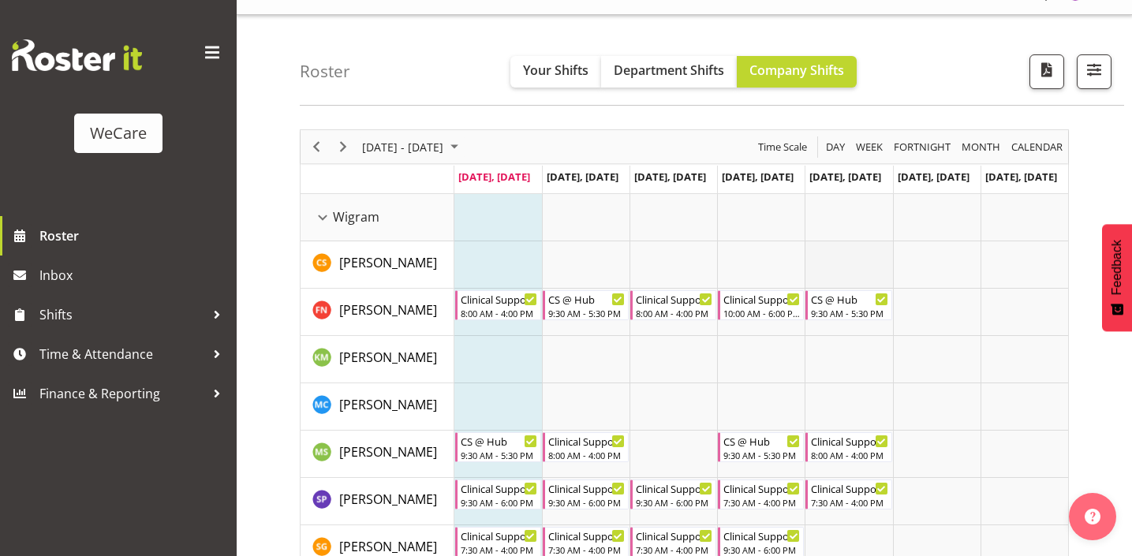
scroll to position [170, 0]
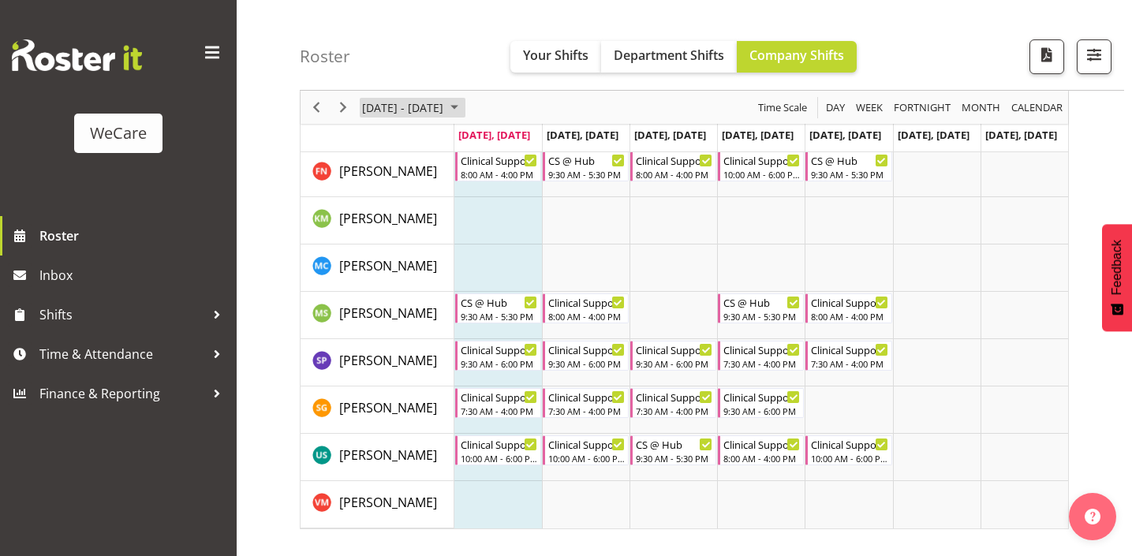
click at [380, 108] on span "[DATE] - [DATE]" at bounding box center [403, 108] width 84 height 20
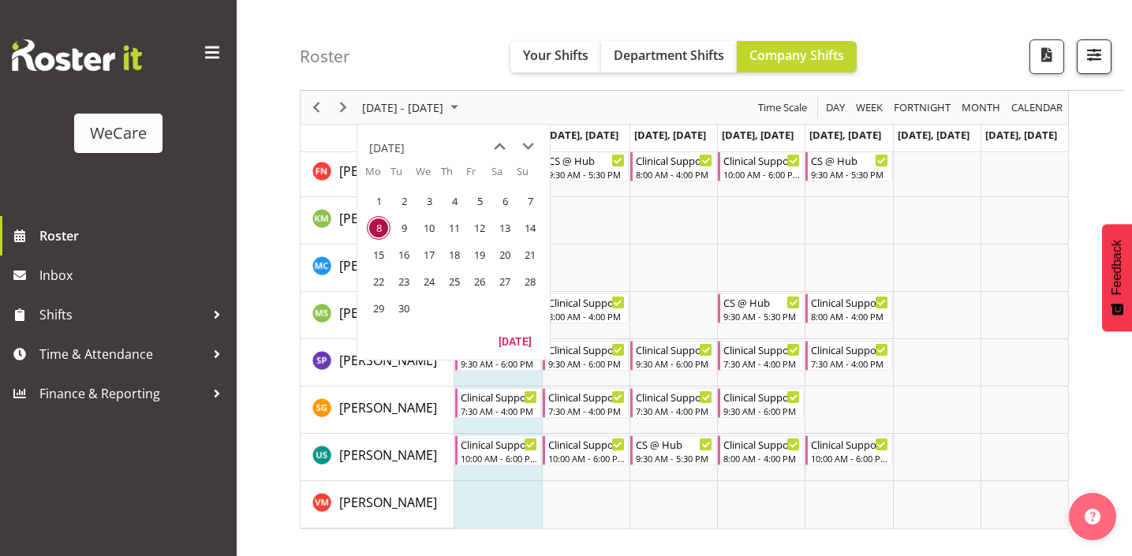
click at [1109, 64] on button "button" at bounding box center [1094, 56] width 35 height 35
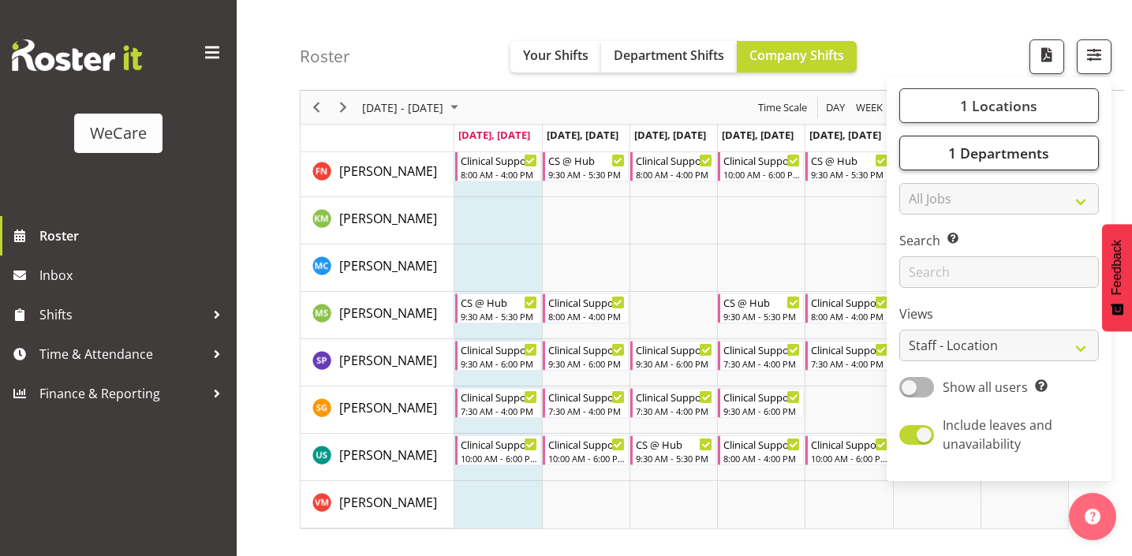
click at [975, 139] on button "1 Departments" at bounding box center [1000, 153] width 200 height 35
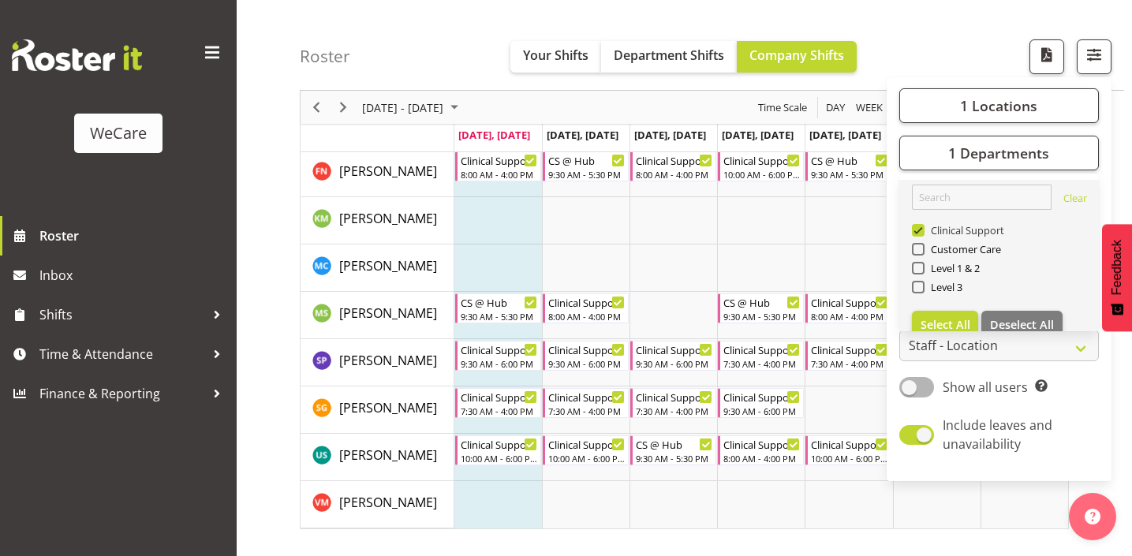
click at [923, 232] on span at bounding box center [918, 230] width 13 height 13
click at [923, 232] on input "Clinical Support" at bounding box center [917, 231] width 10 height 10
checkbox input "false"
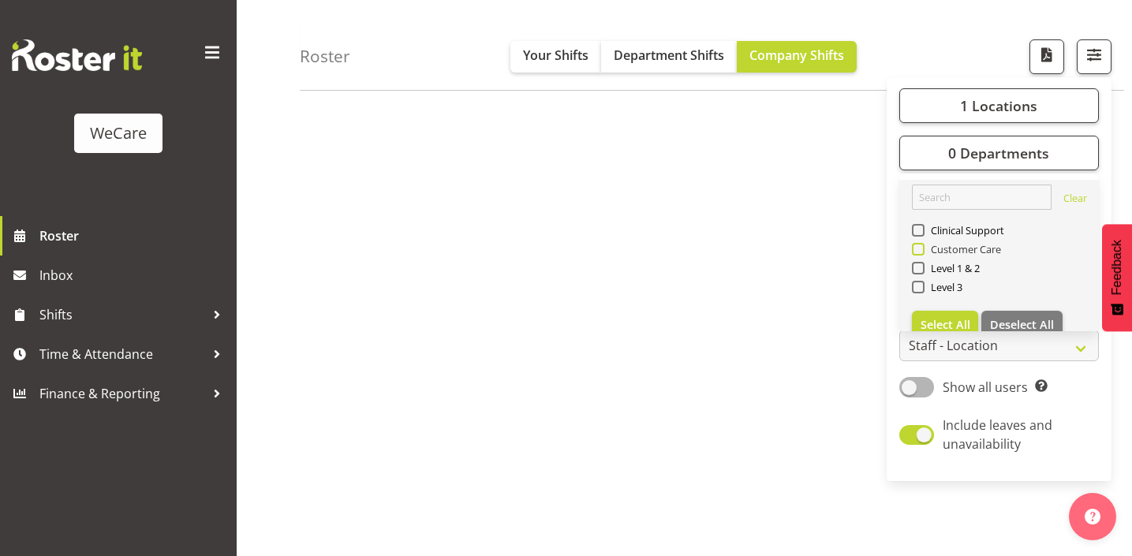
click at [929, 253] on span "Customer Care" at bounding box center [963, 249] width 77 height 13
click at [923, 253] on input "Customer Care" at bounding box center [917, 250] width 10 height 10
checkbox input "true"
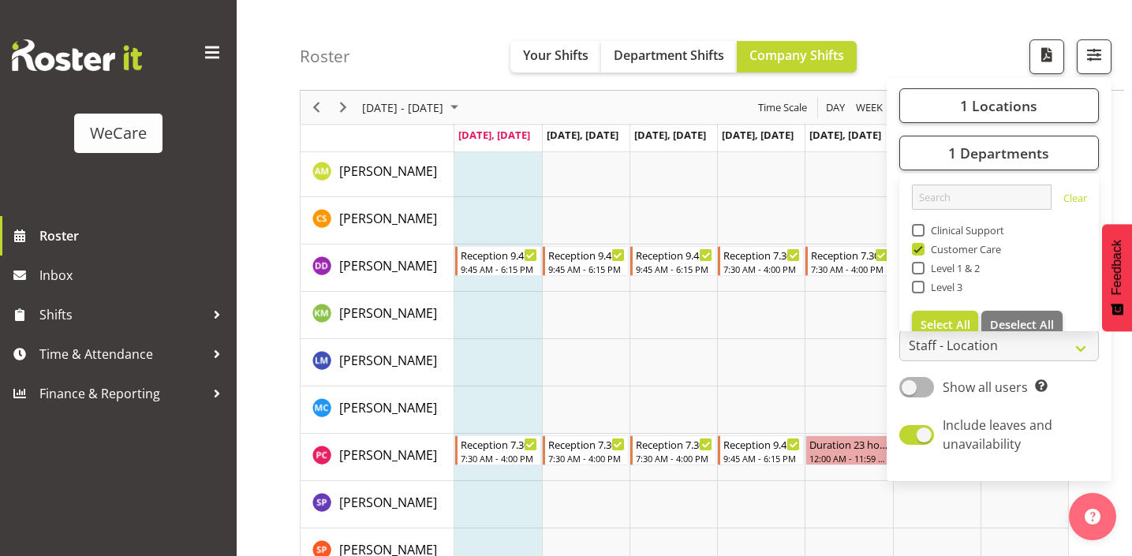
click at [412, 65] on div "Roster Your Shifts Department Shifts Company Shifts 1 Locations Clear Business …" at bounding box center [712, 45] width 825 height 91
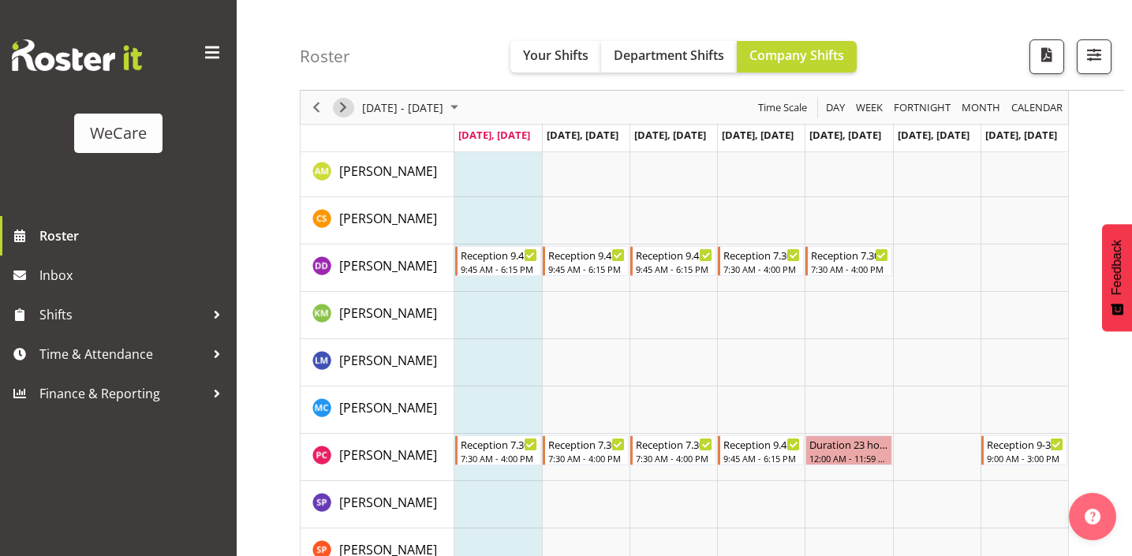
click at [352, 98] on span "Next" at bounding box center [343, 108] width 19 height 20
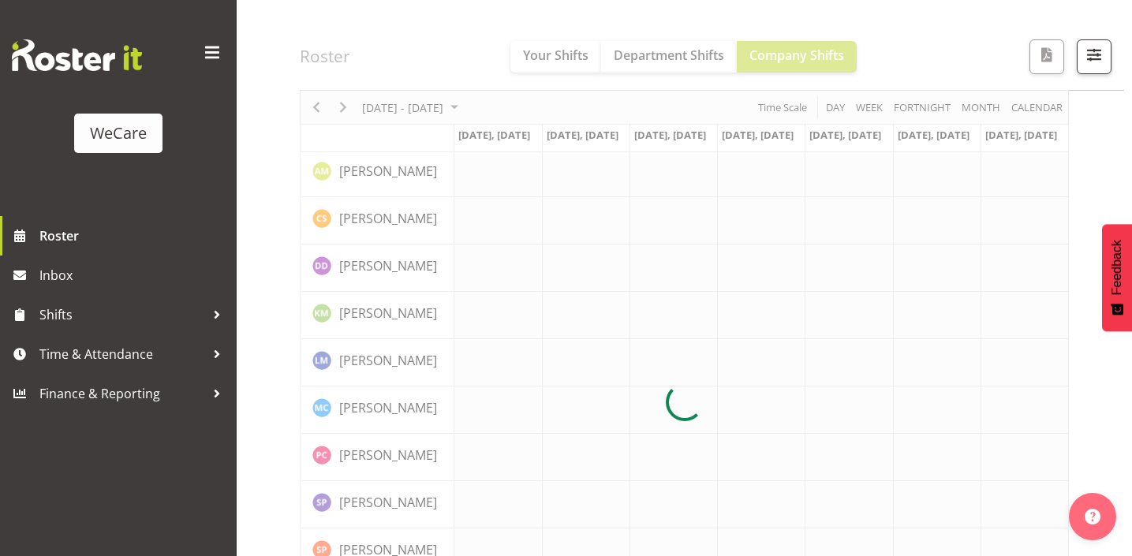
click at [403, 100] on div at bounding box center [684, 402] width 769 height 823
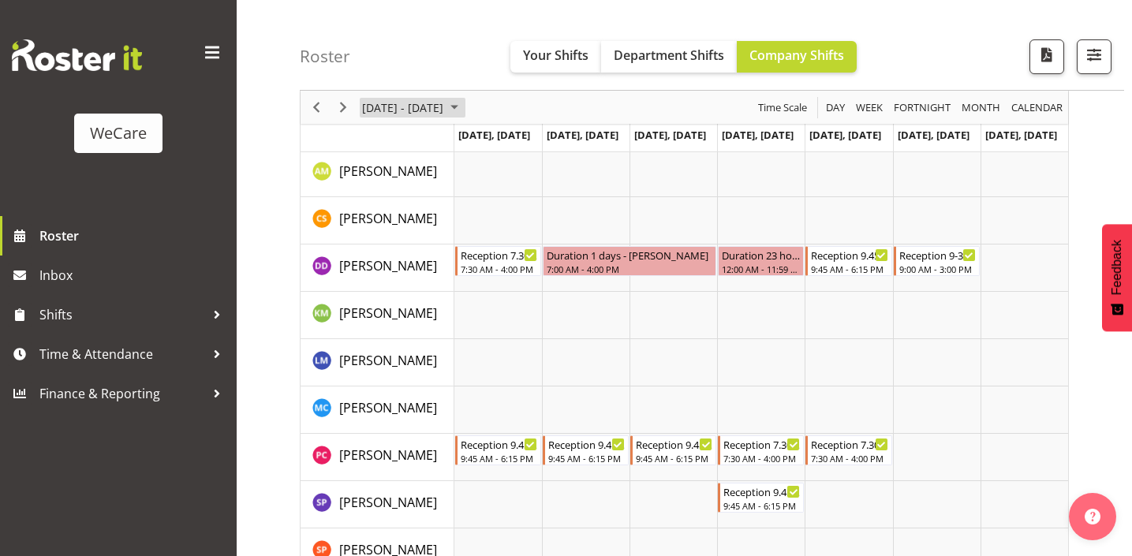
click at [404, 104] on span "[DATE] - [DATE]" at bounding box center [403, 108] width 84 height 20
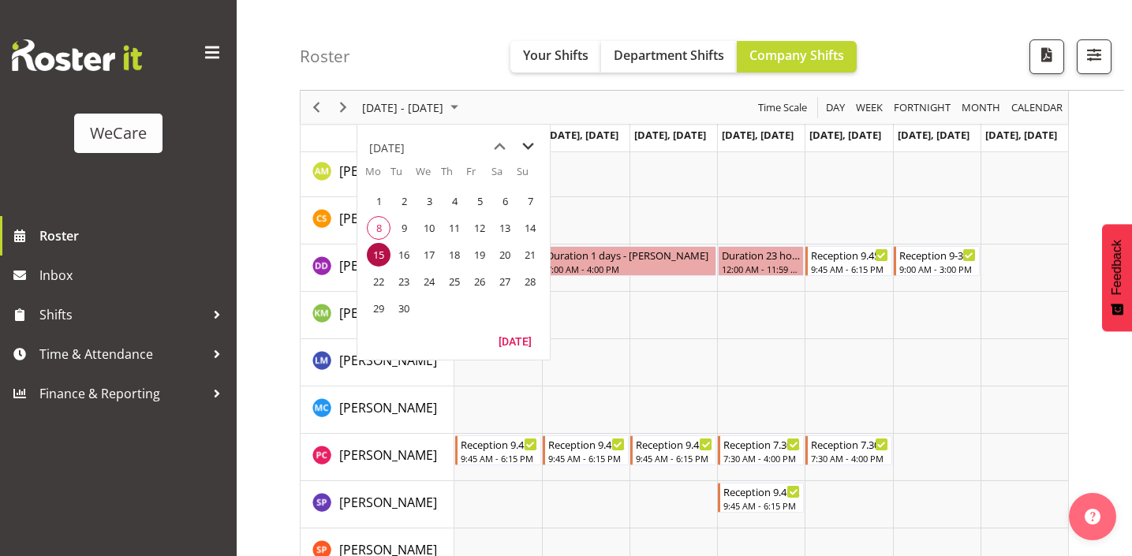
click at [533, 151] on span "next month" at bounding box center [529, 147] width 28 height 28
click at [504, 254] on span "18" at bounding box center [505, 255] width 24 height 24
